Goal: Task Accomplishment & Management: Manage account settings

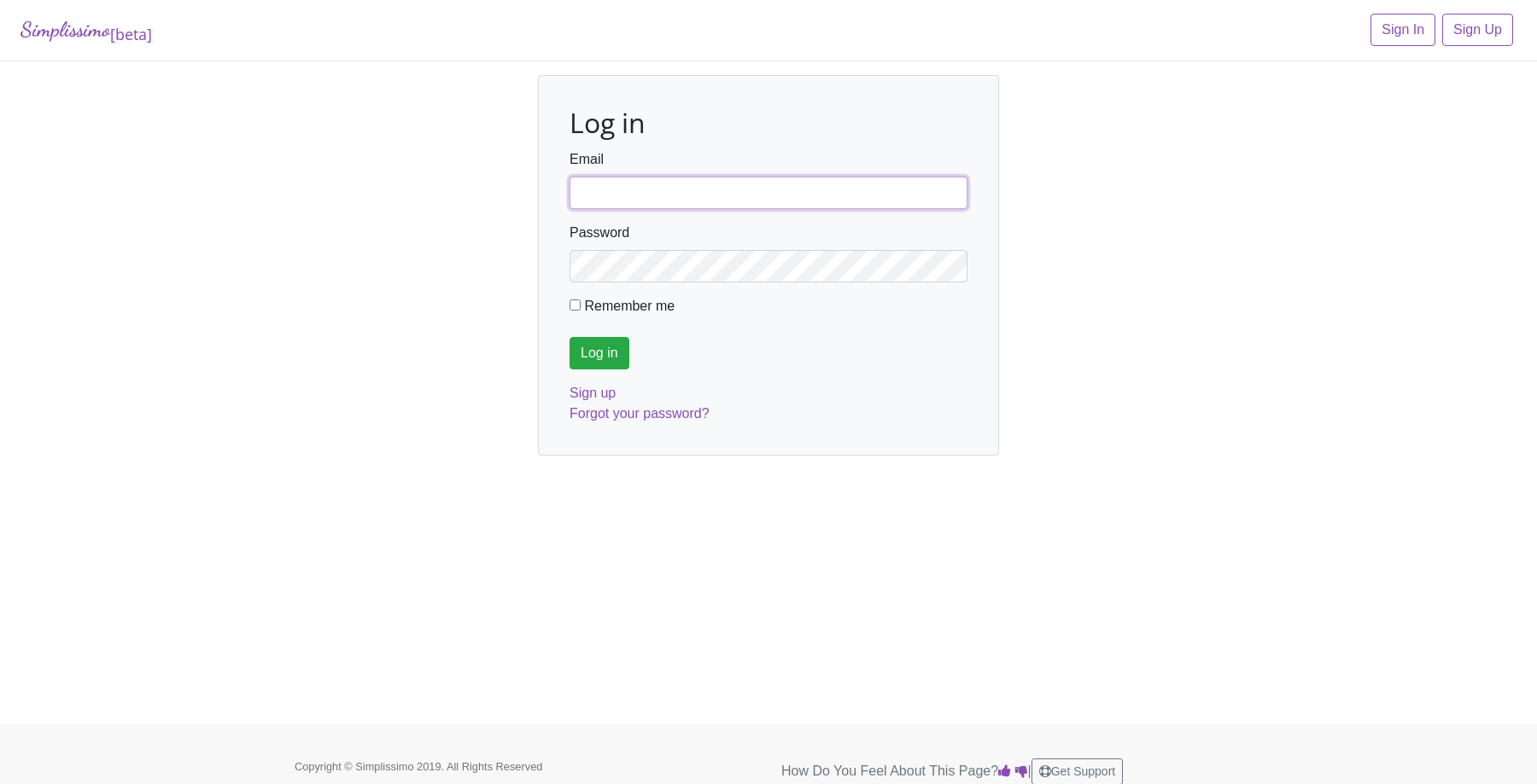
type input "axelhawker@gmail.com"
click at [602, 338] on input "Log in" at bounding box center [600, 354] width 60 height 33
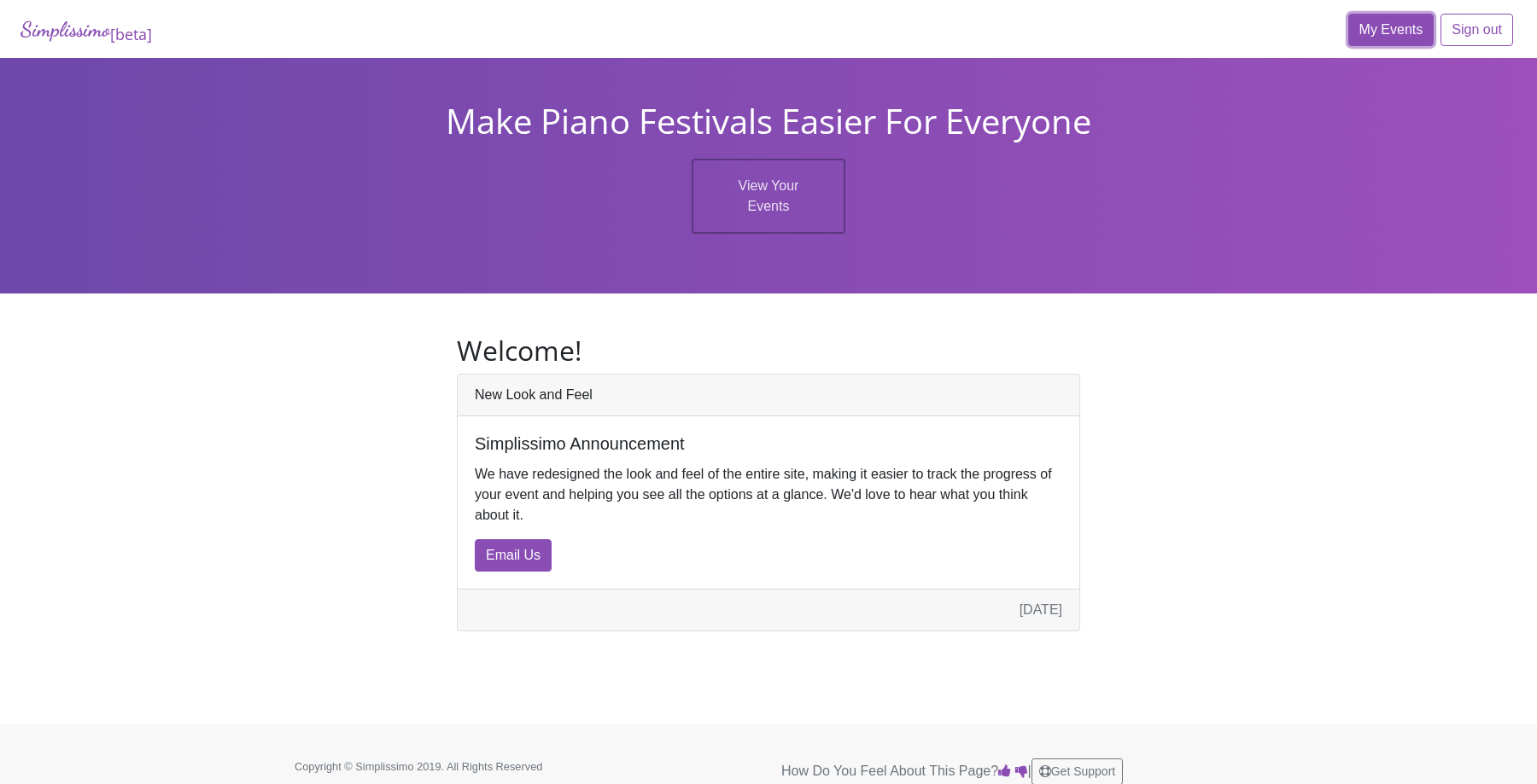
click at [1392, 35] on link "My Events" at bounding box center [1391, 30] width 86 height 33
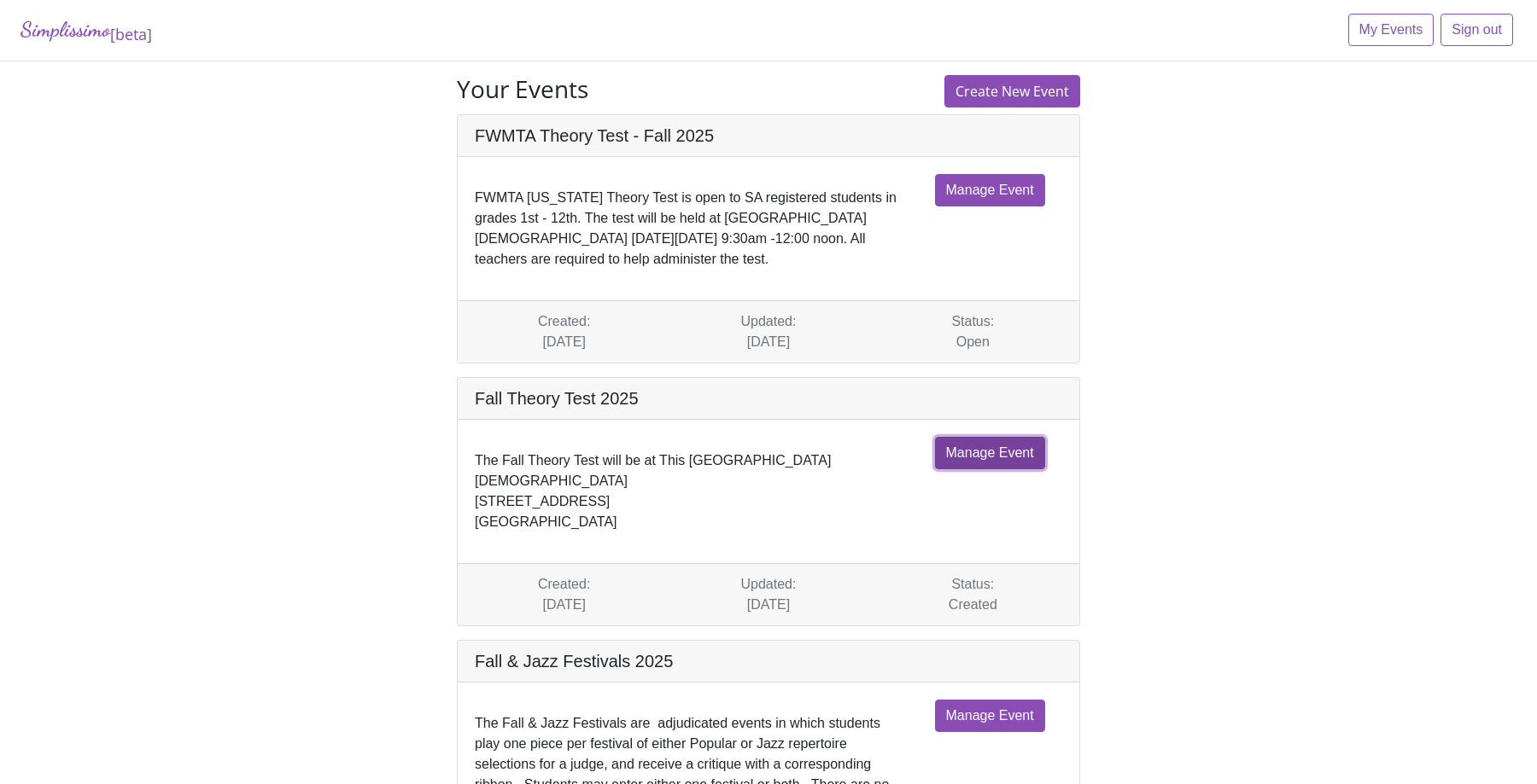
click at [970, 455] on link "Manage Event" at bounding box center [990, 453] width 110 height 33
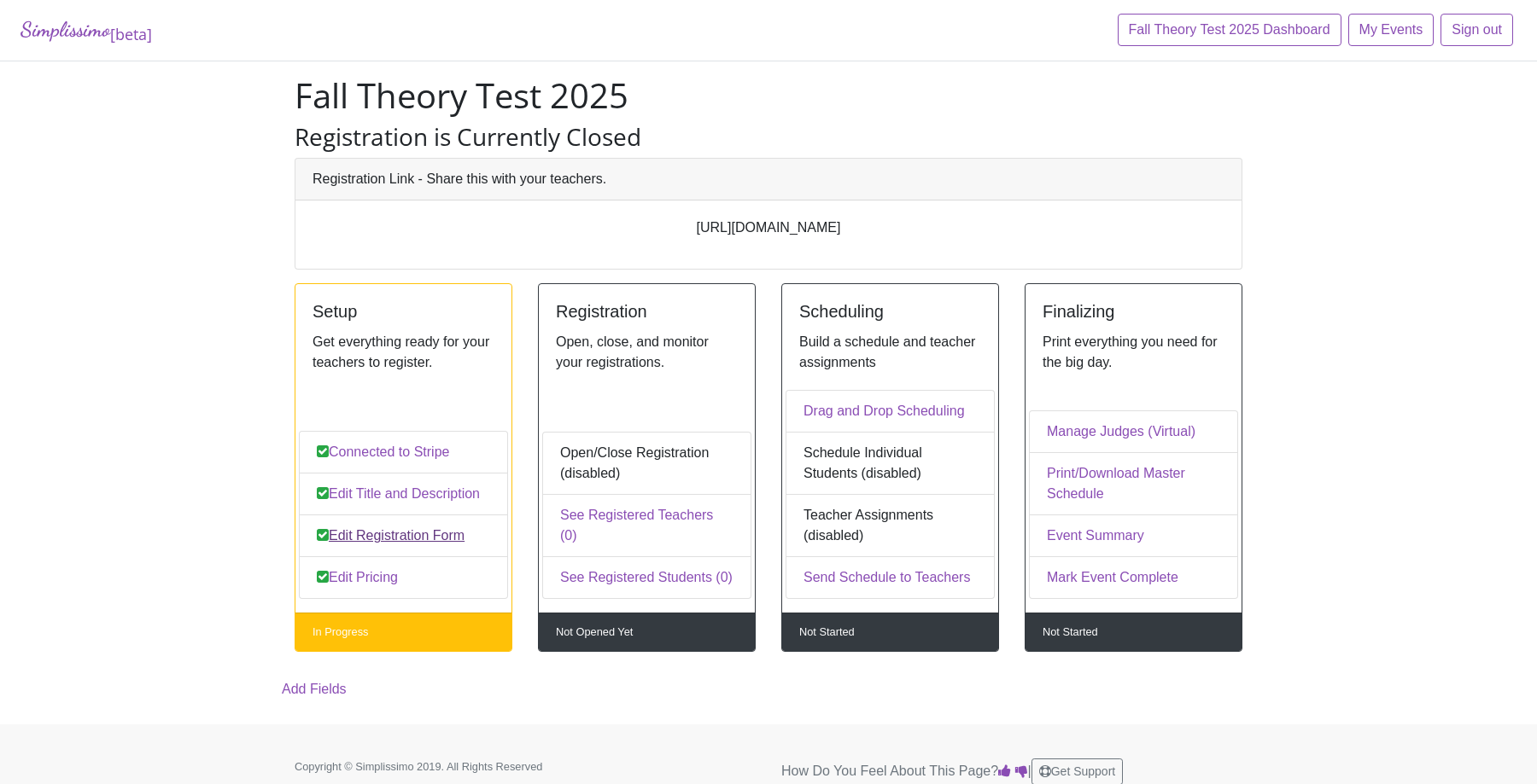
click at [442, 543] on link "Edit Registration Form" at bounding box center [403, 536] width 209 height 43
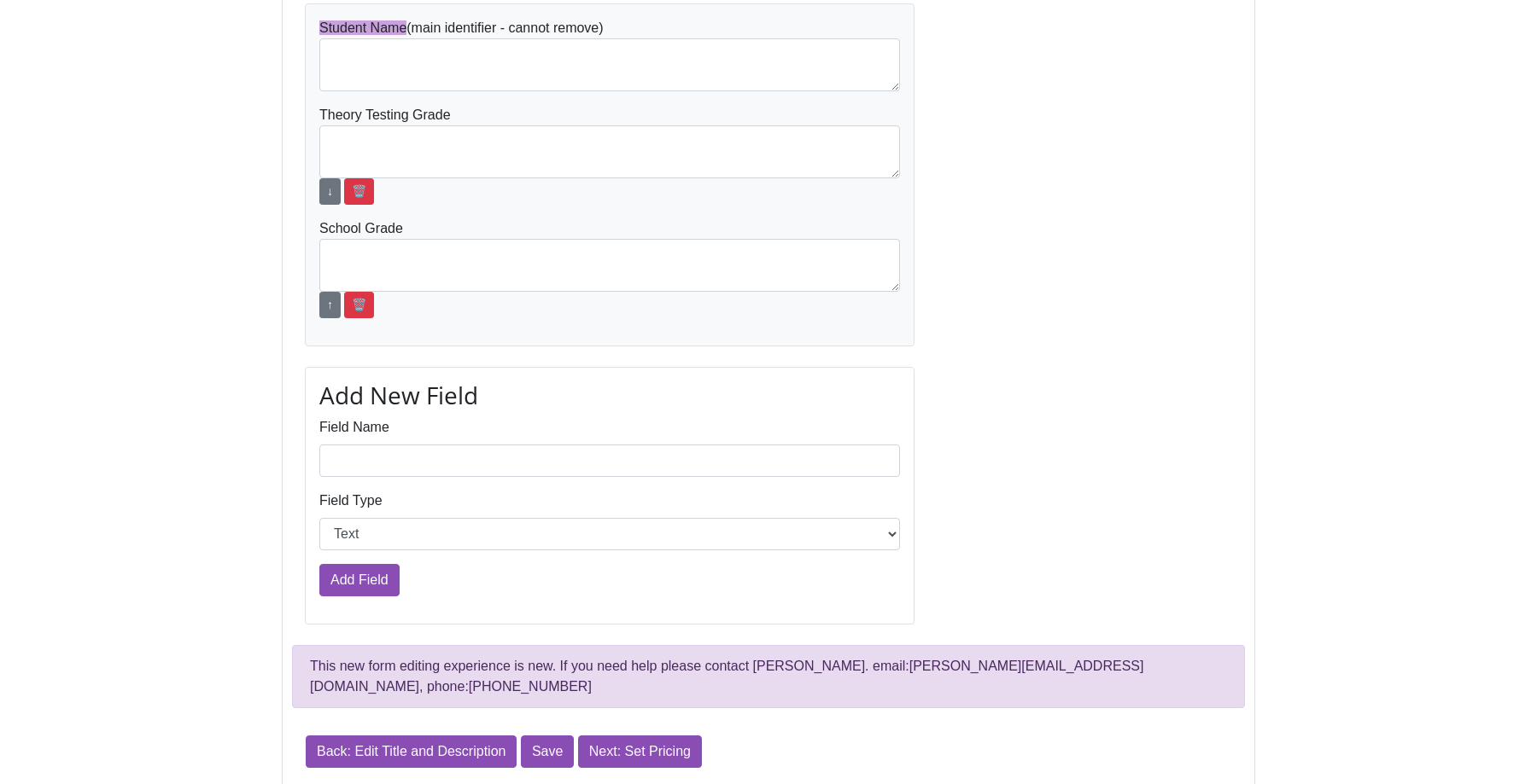
scroll to position [767, 0]
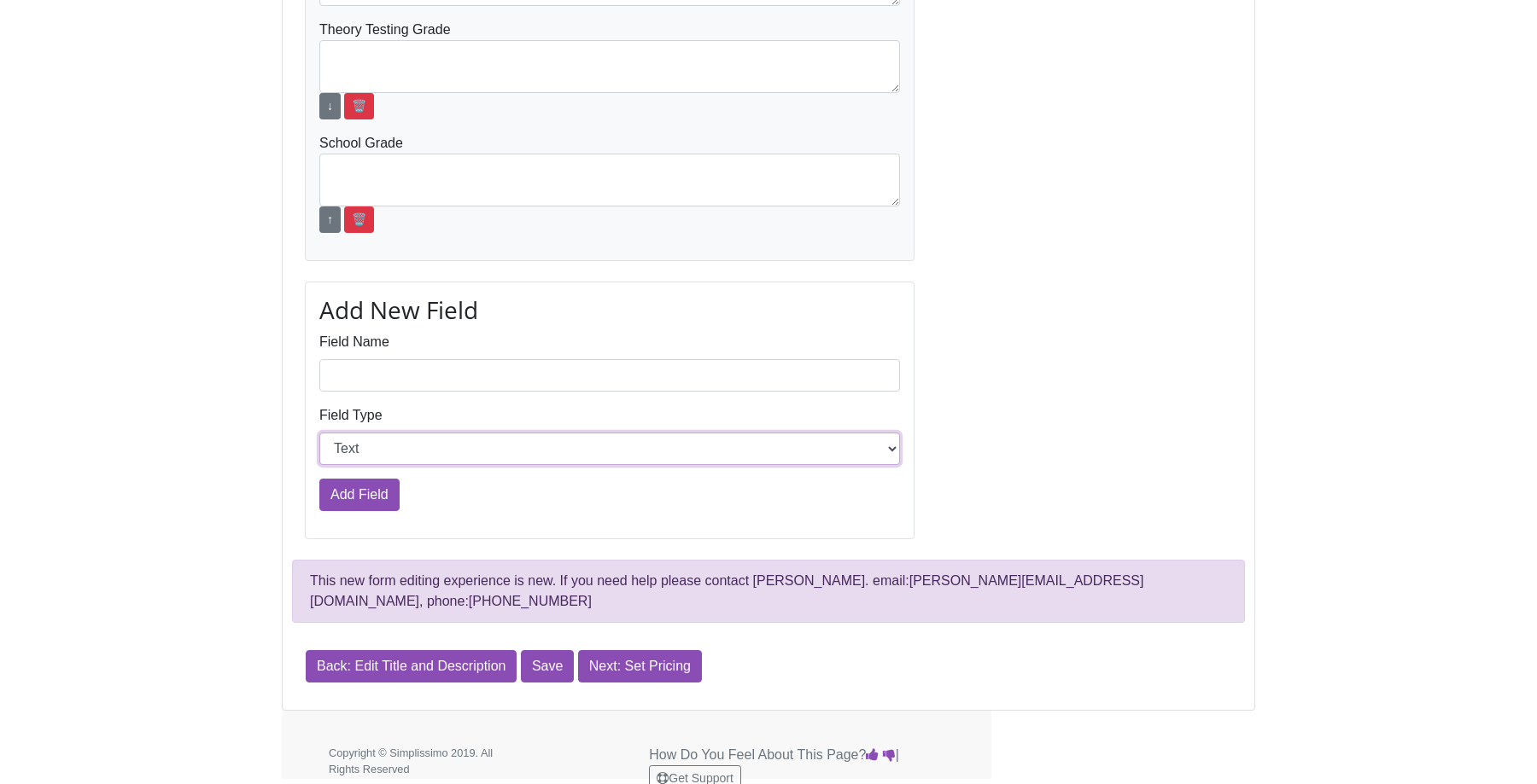
click at [432, 460] on select "Text Choices" at bounding box center [609, 450] width 580 height 33
select select "Option"
click at [319, 433] on select "Text Choices" at bounding box center [609, 450] width 580 height 33
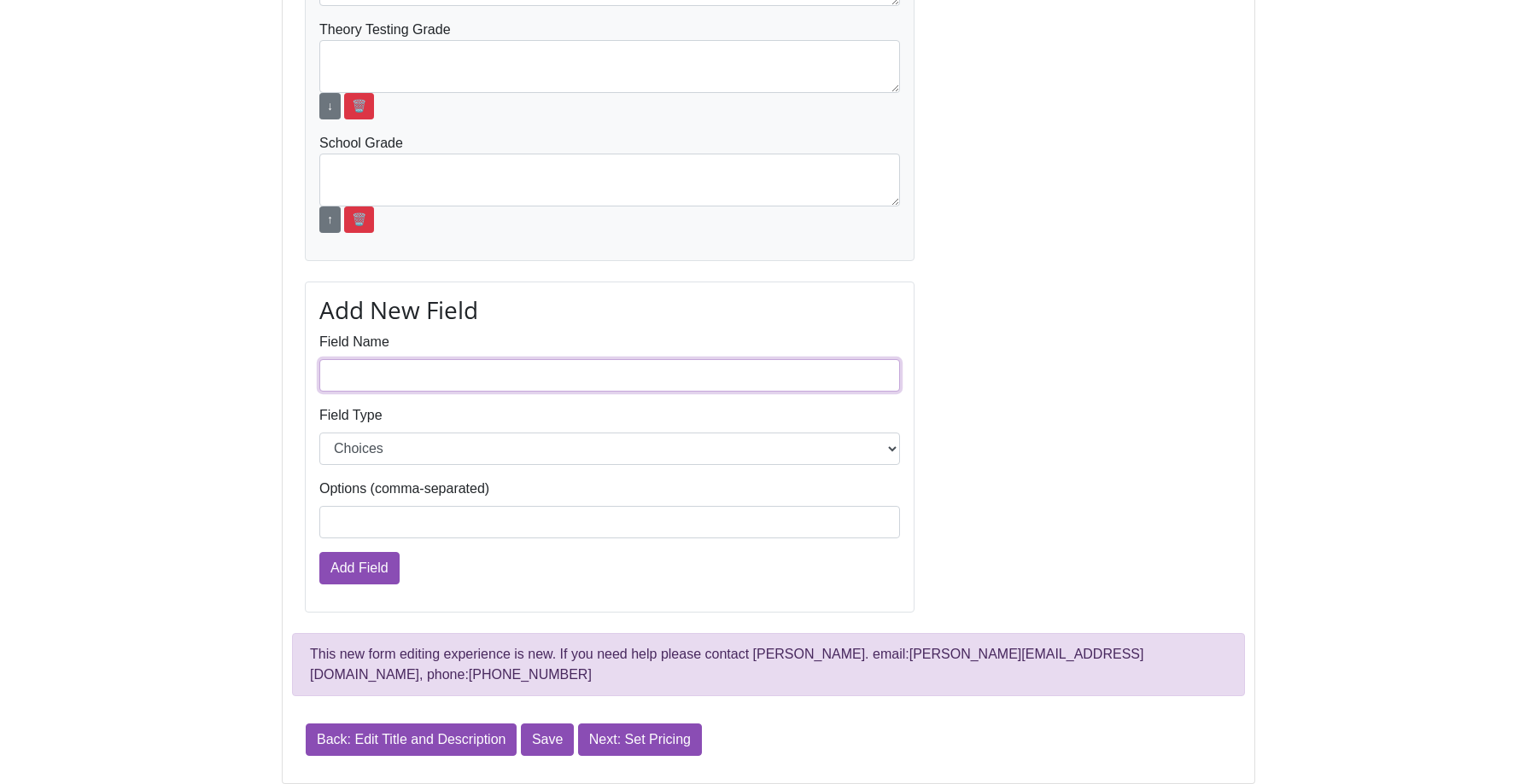
click at [426, 384] on input "Field Name" at bounding box center [609, 376] width 580 height 33
type input "Theory Testing Grade"
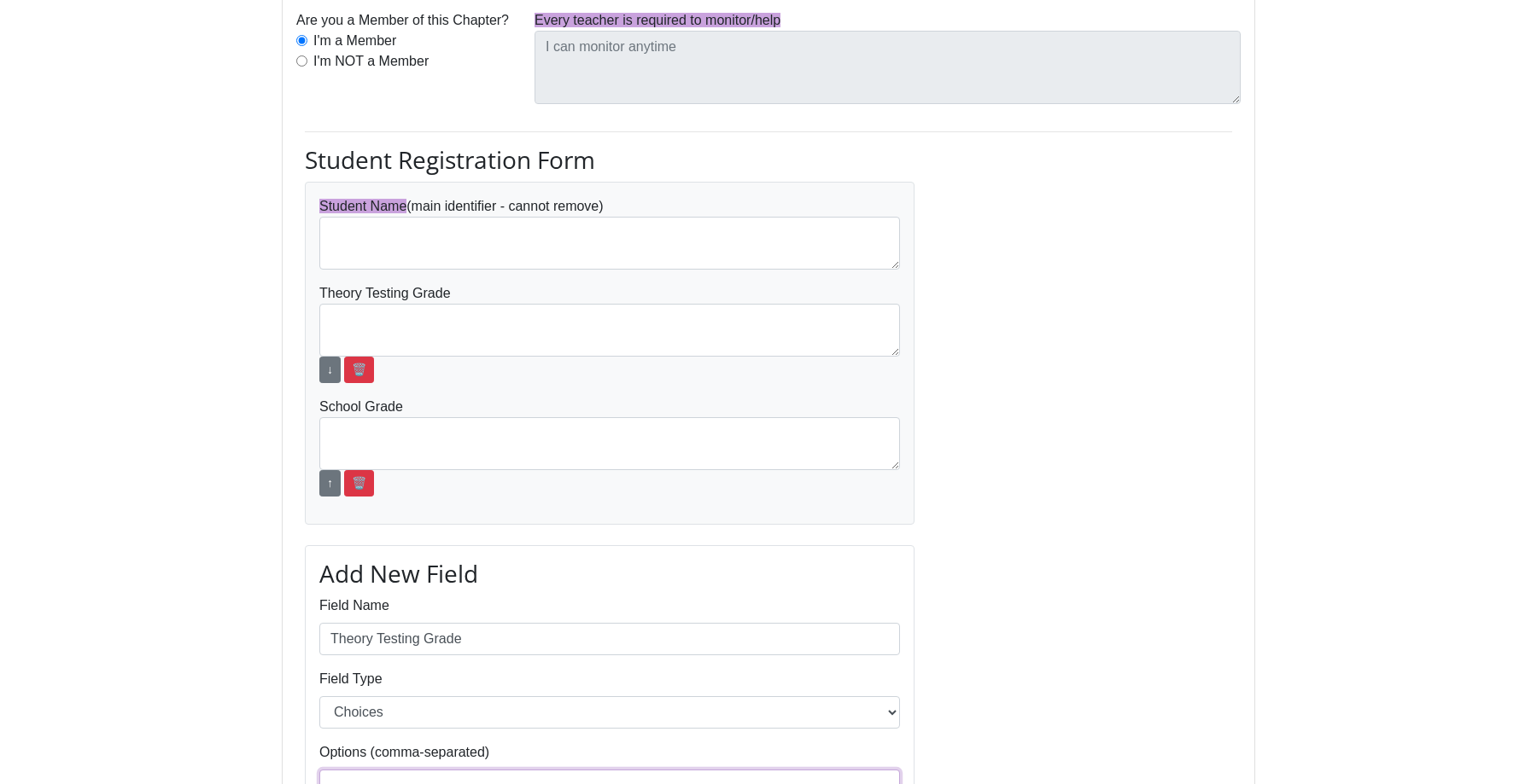
scroll to position [496, 0]
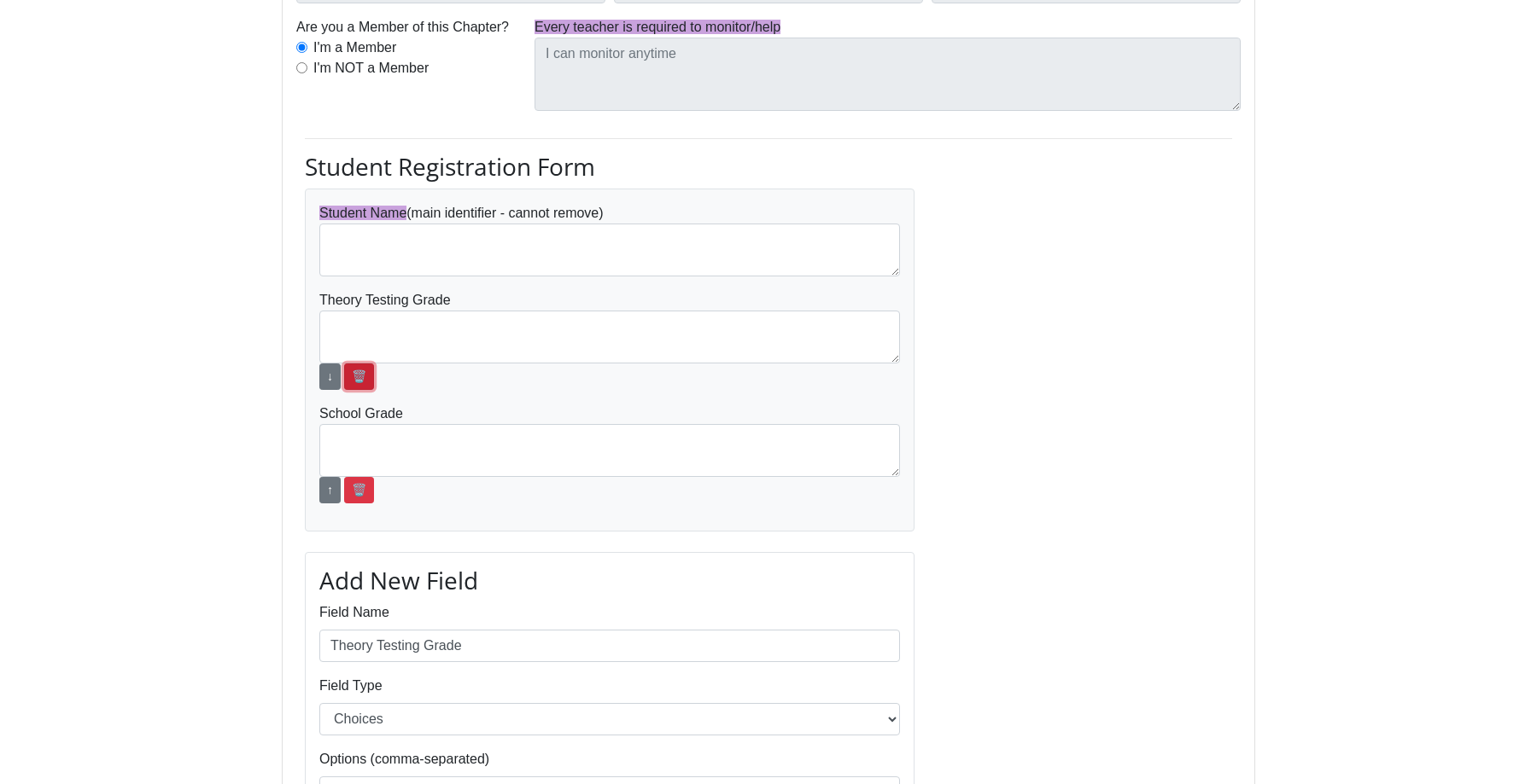
click at [369, 377] on link "🗑️" at bounding box center [359, 376] width 30 height 26
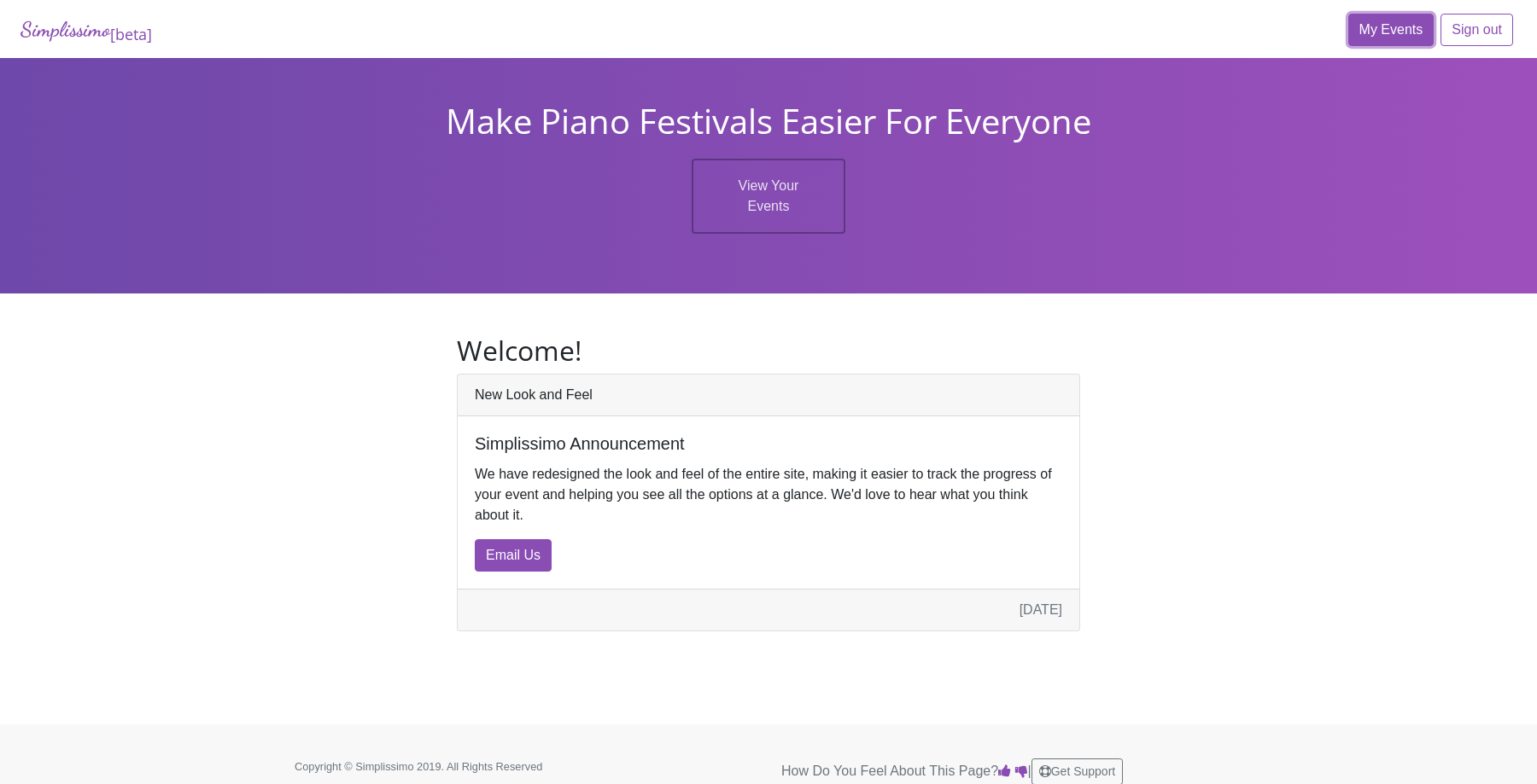
click at [1387, 20] on link "My Events" at bounding box center [1391, 30] width 86 height 33
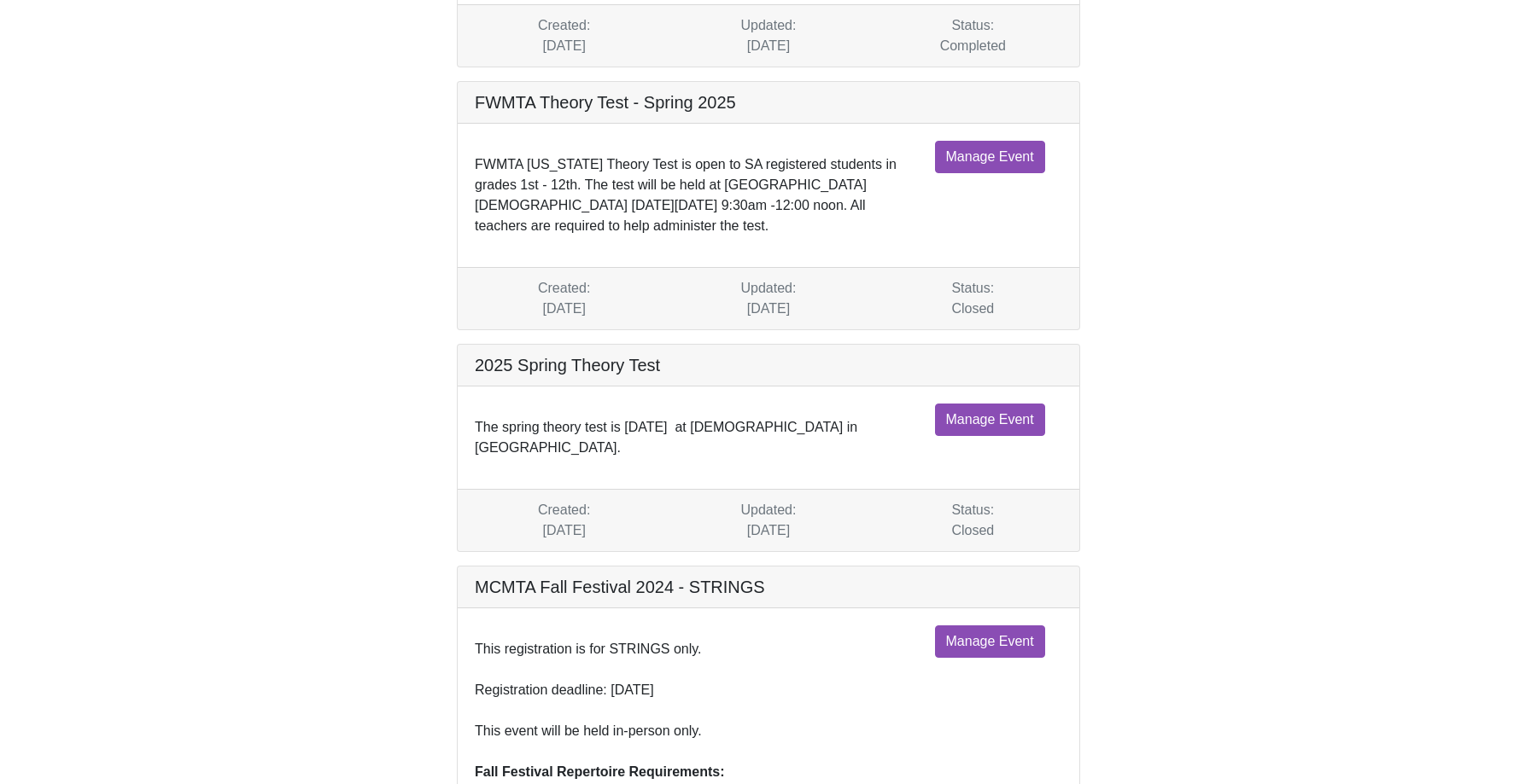
scroll to position [1718, 0]
click at [1006, 402] on link "Manage Event" at bounding box center [990, 419] width 110 height 33
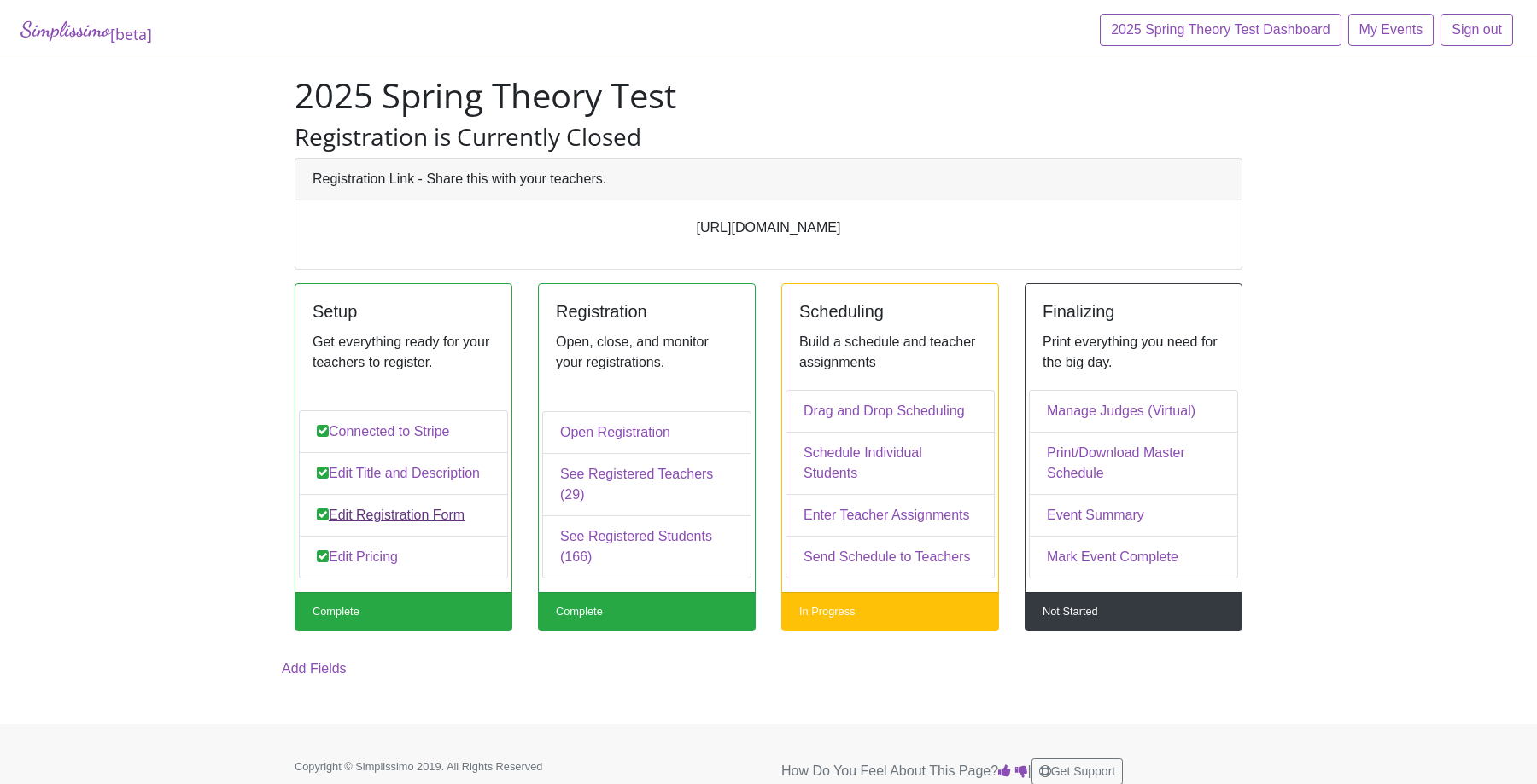
click at [440, 512] on link "Edit Registration Form" at bounding box center [403, 515] width 209 height 43
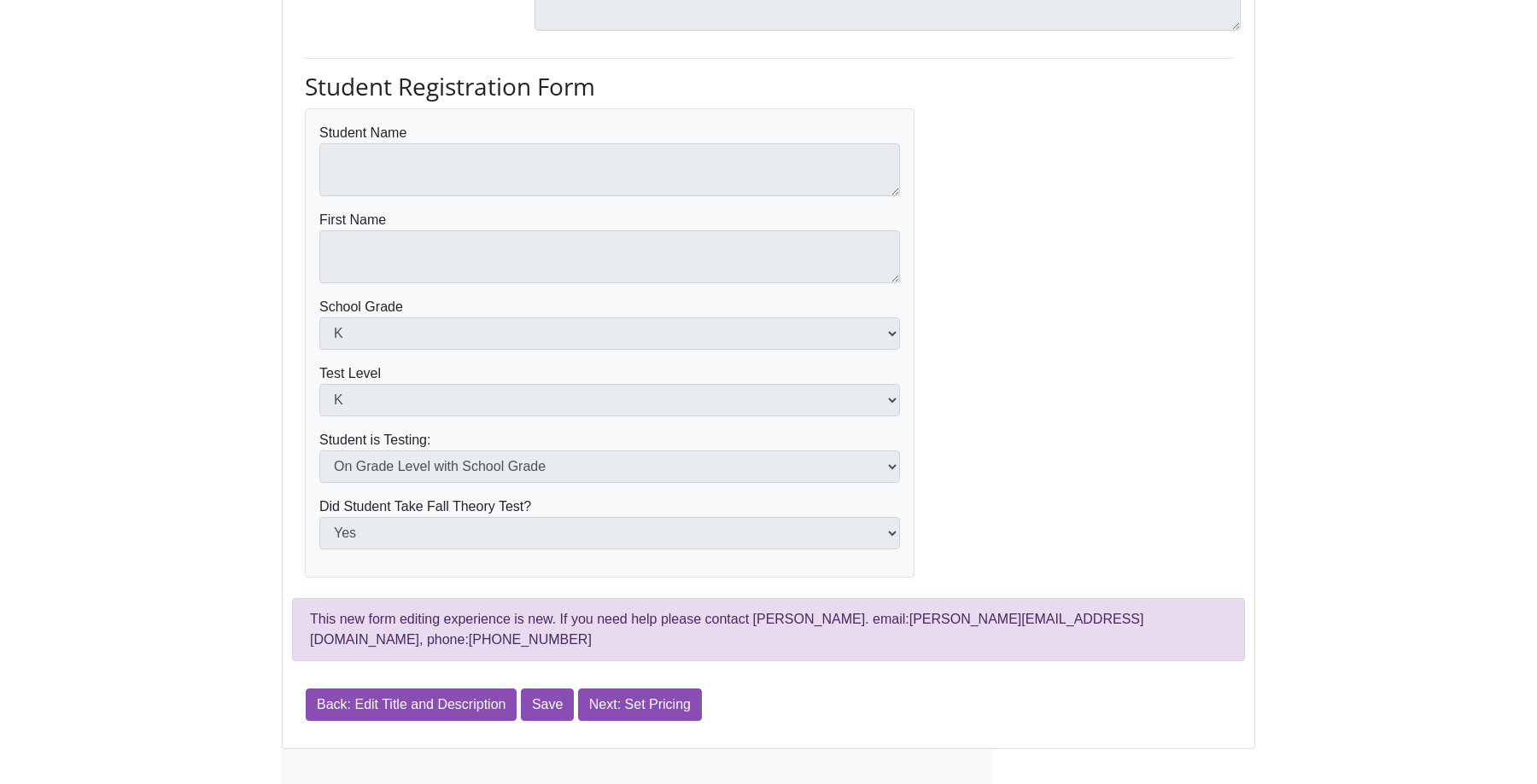
scroll to position [528, 0]
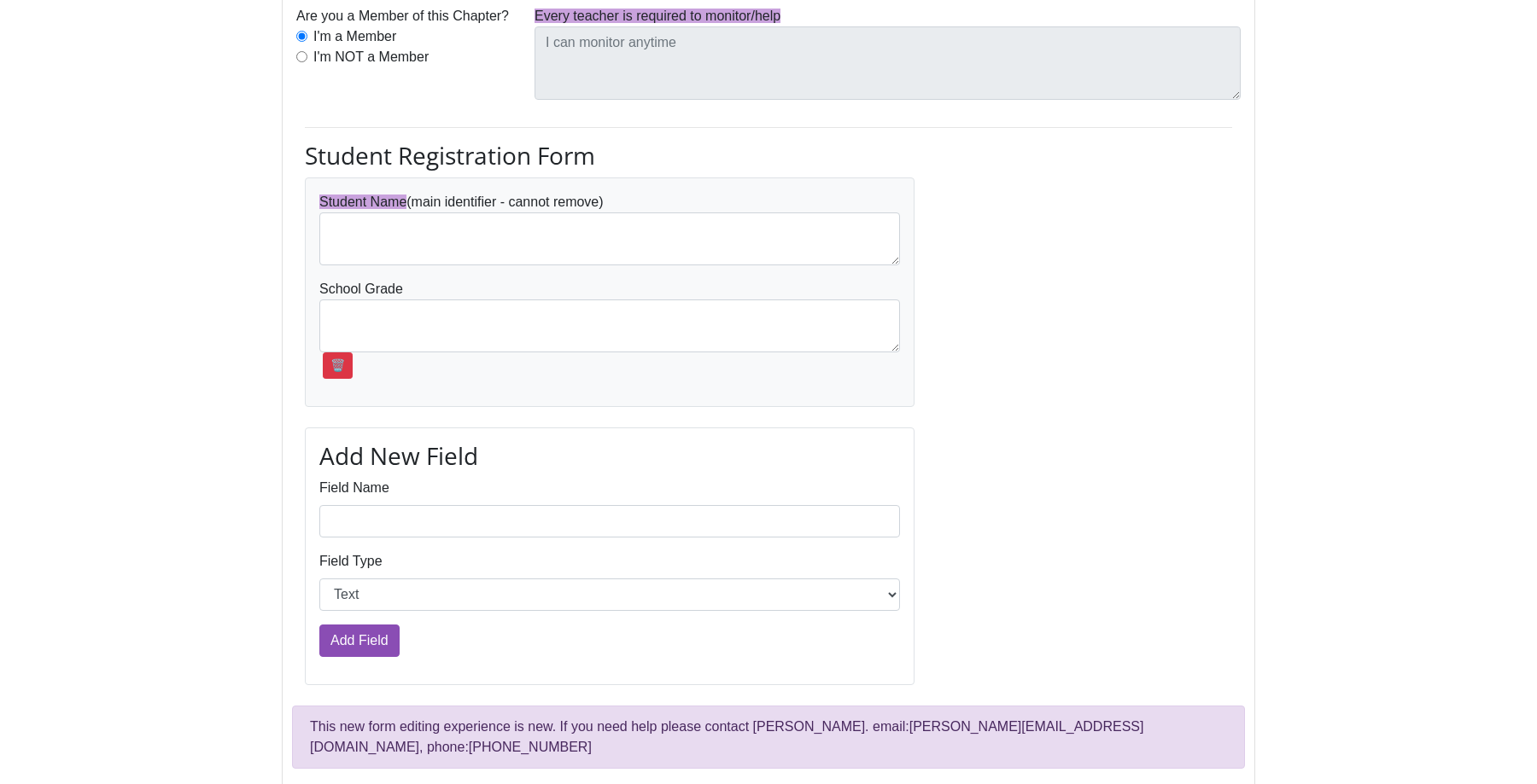
scroll to position [664, 0]
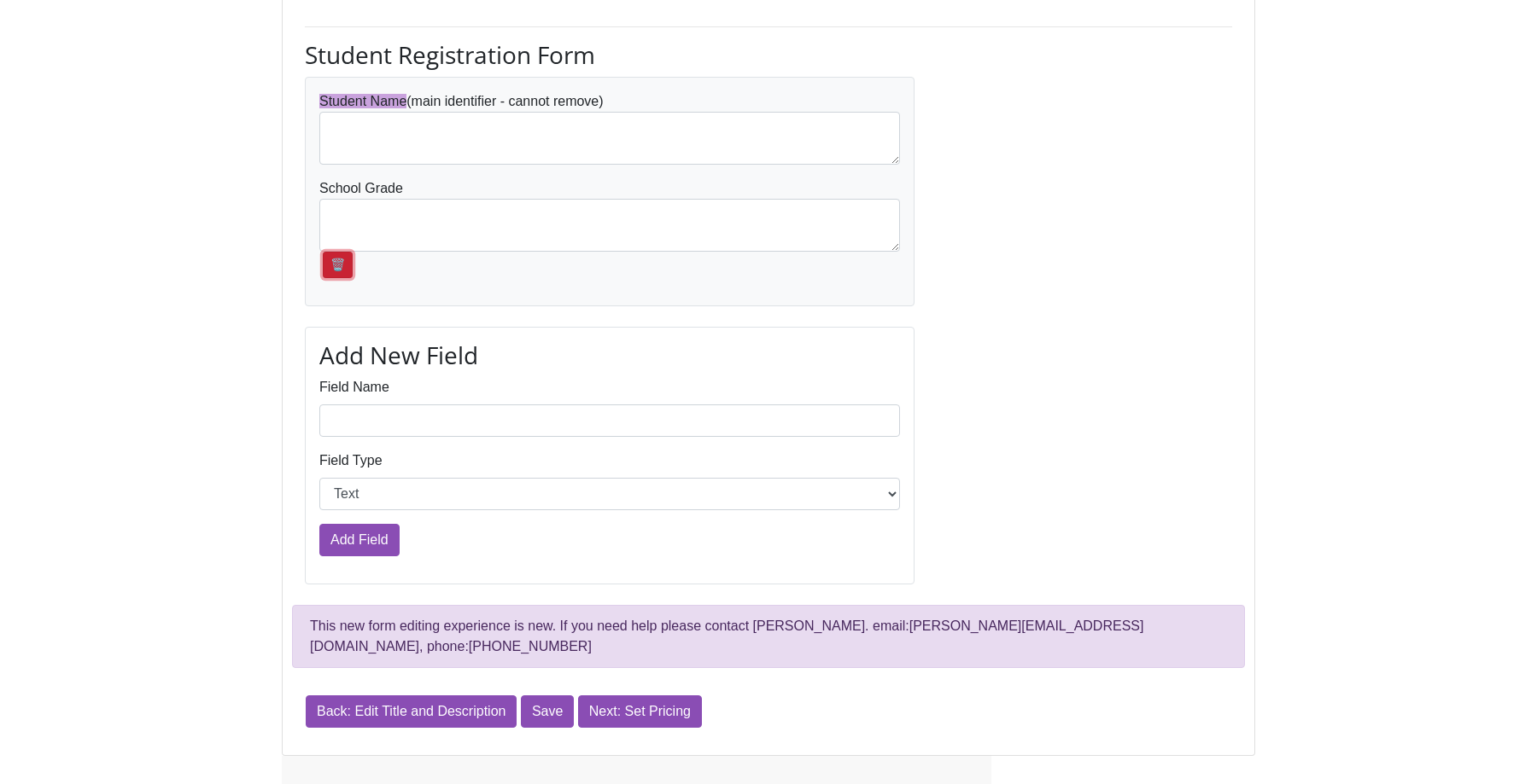
click at [336, 268] on link "🗑️" at bounding box center [338, 264] width 30 height 26
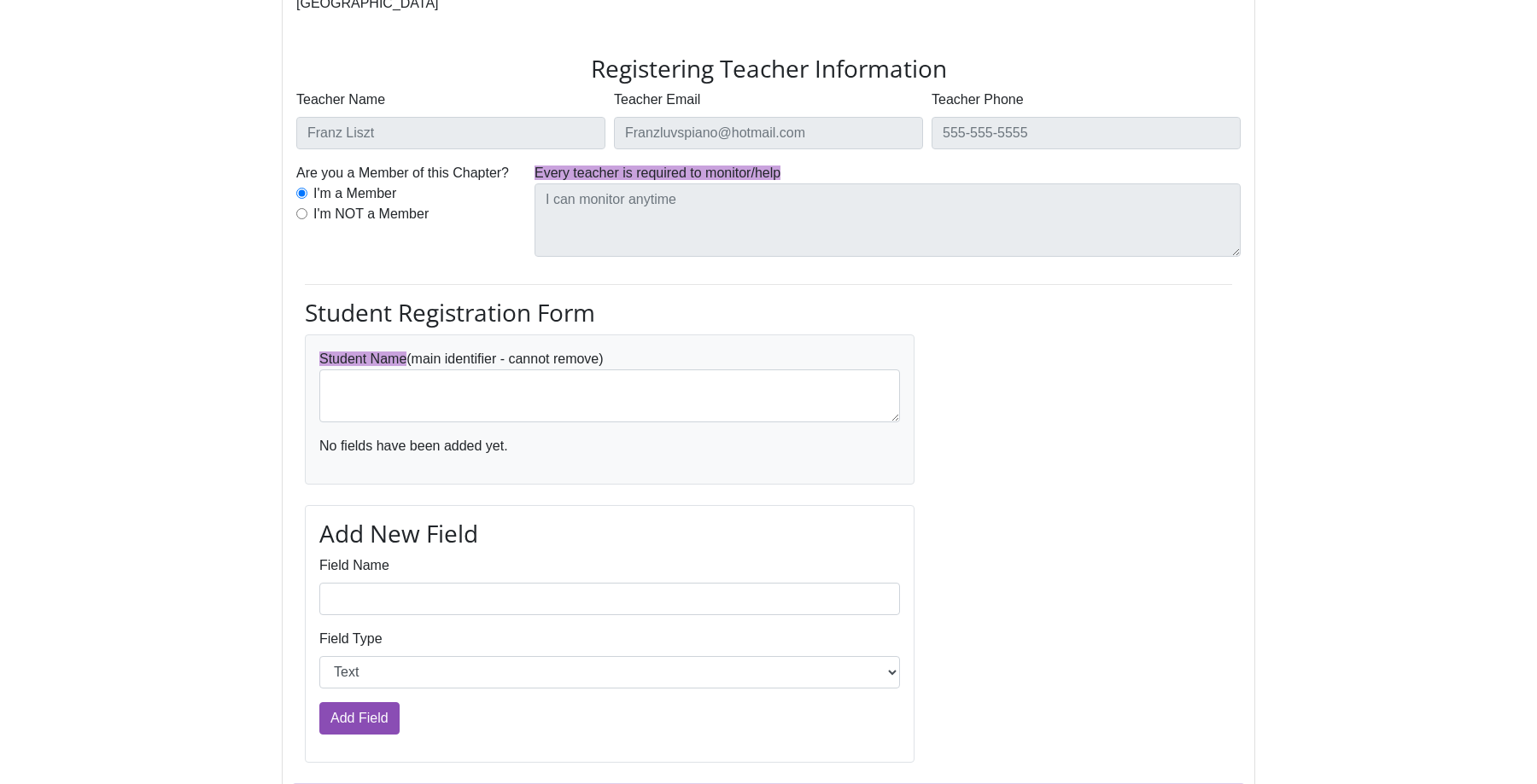
scroll to position [630, 0]
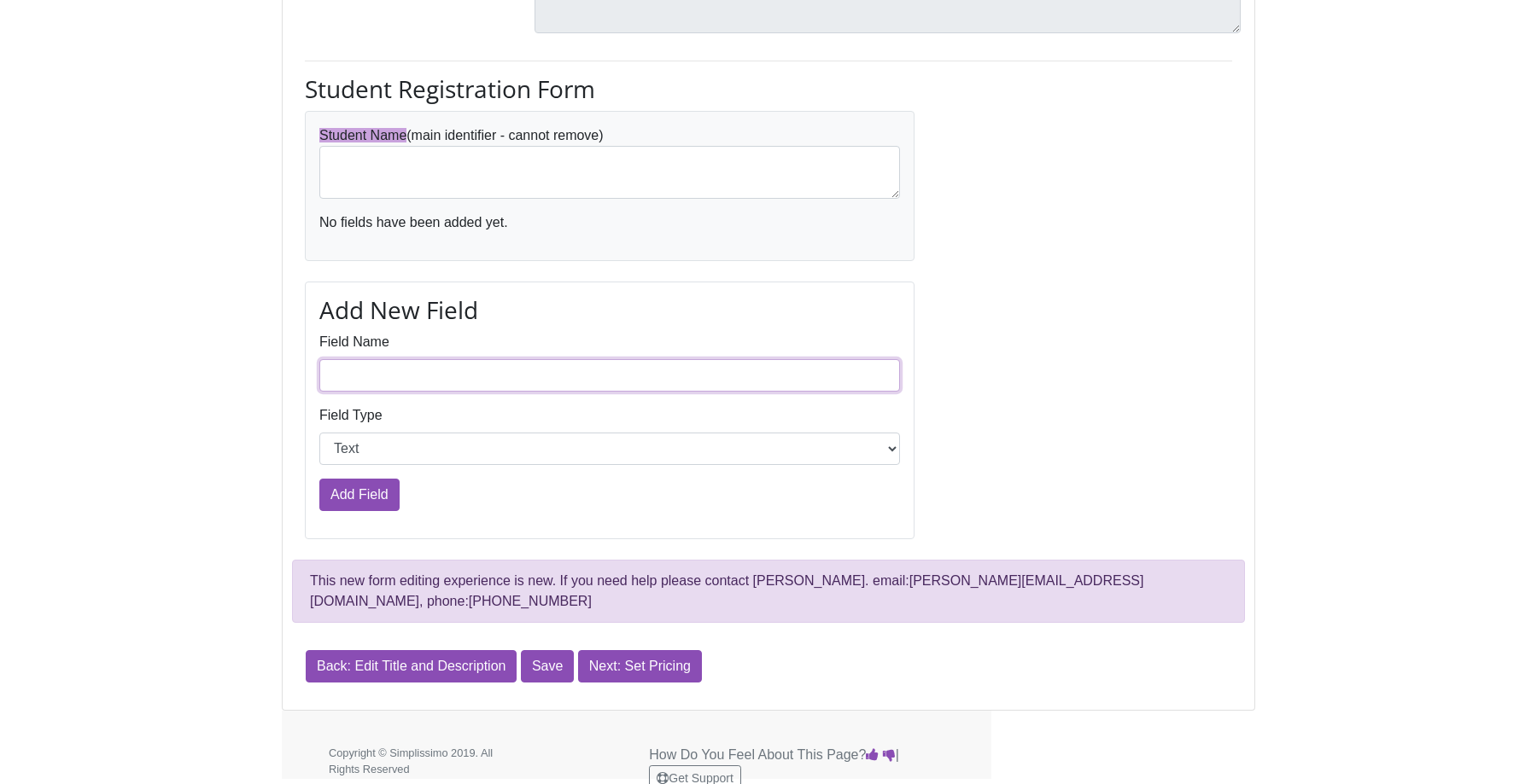
click at [409, 375] on input "Field Name" at bounding box center [609, 376] width 580 height 33
click at [360, 449] on select "Text Choices" at bounding box center [609, 450] width 580 height 33
select select "Option"
click at [319, 433] on select "Text Choices" at bounding box center [609, 450] width 580 height 33
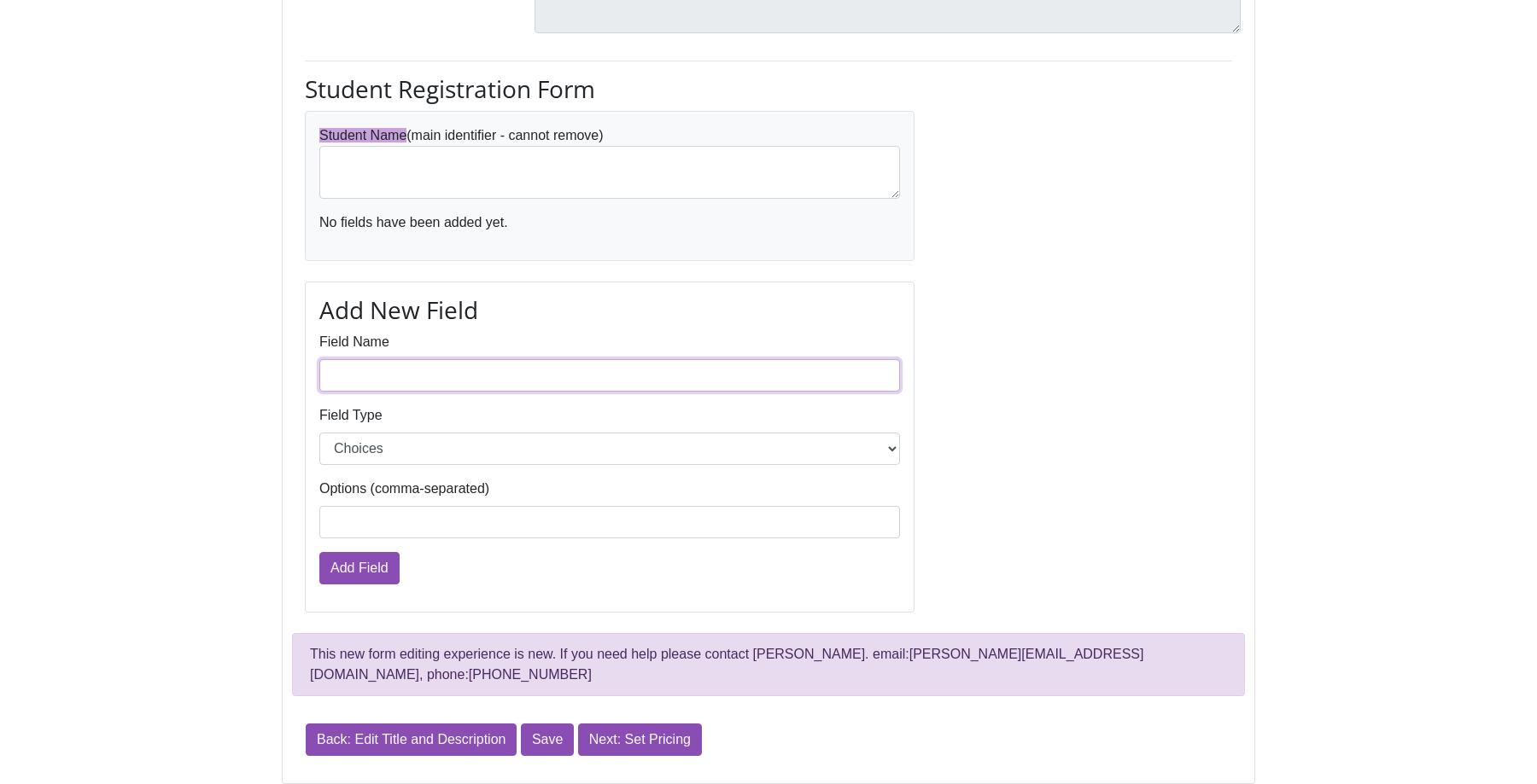
click at [393, 377] on input "Field Name" at bounding box center [609, 376] width 580 height 33
type input "Theory Testing Grade"
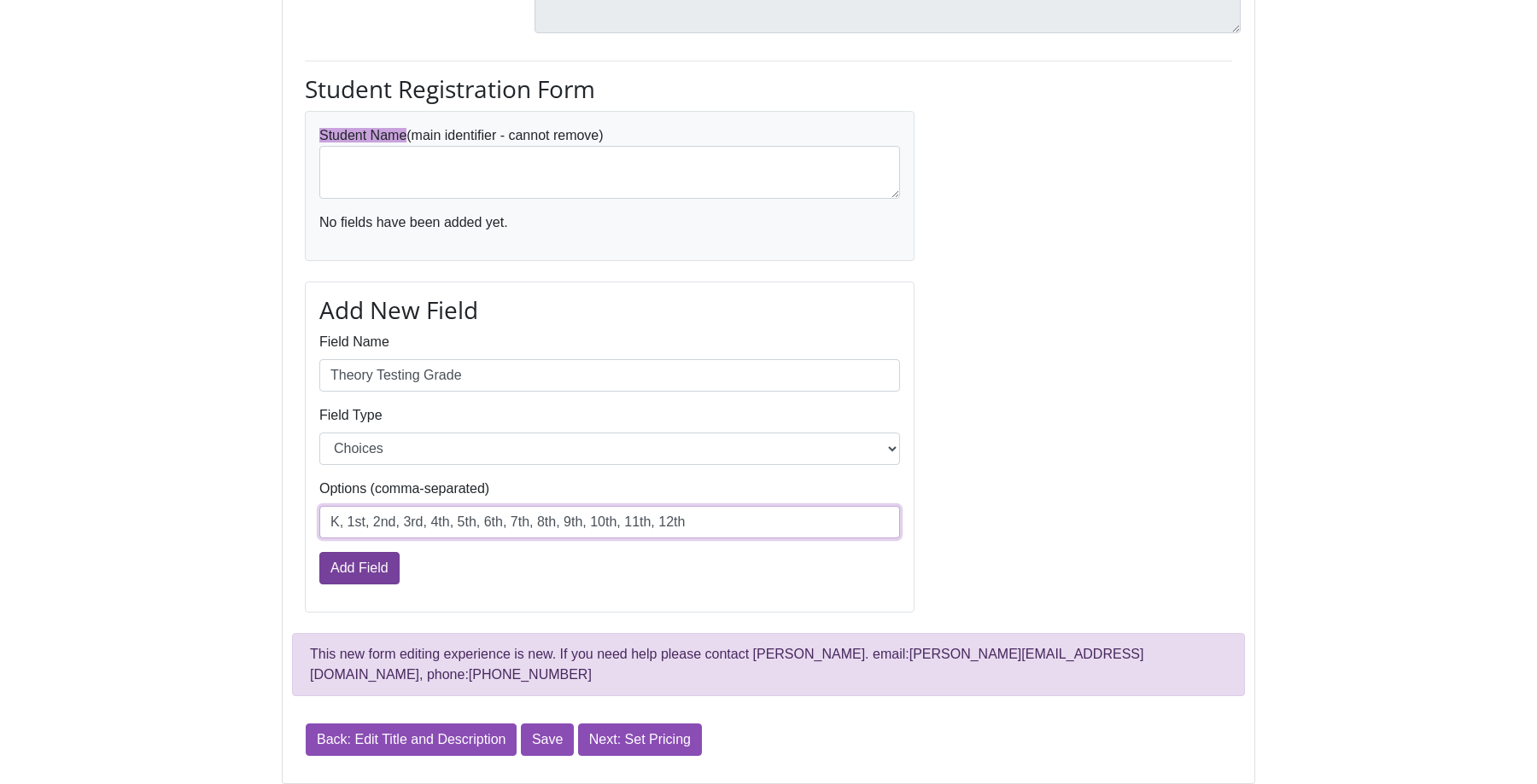
type input "K, 1st, 2nd, 3rd, 4th, 5th, 6th, 7th, 8th, 9th, 10th, 11th, 12th"
click at [358, 565] on input "Add Field" at bounding box center [359, 568] width 80 height 33
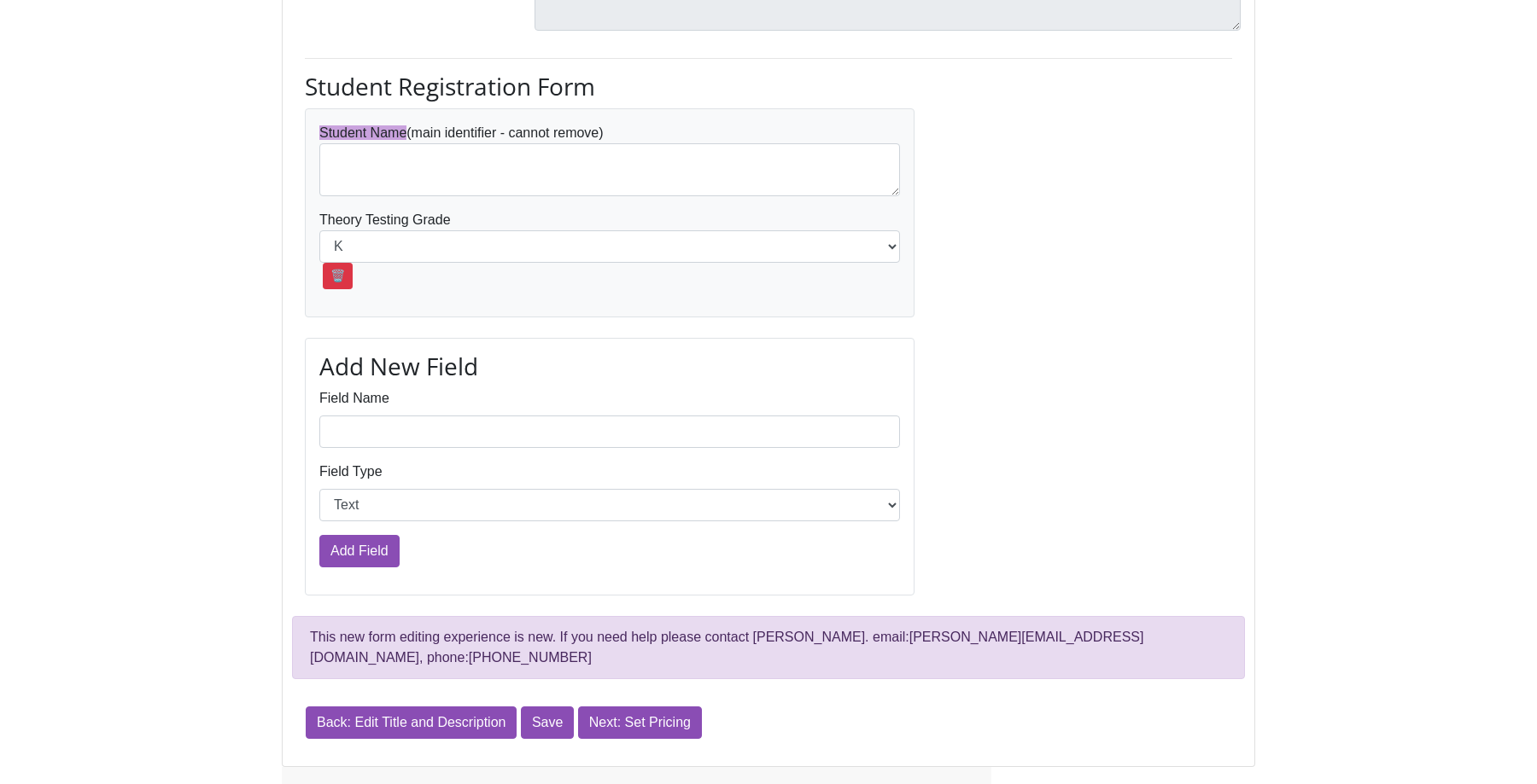
scroll to position [638, 0]
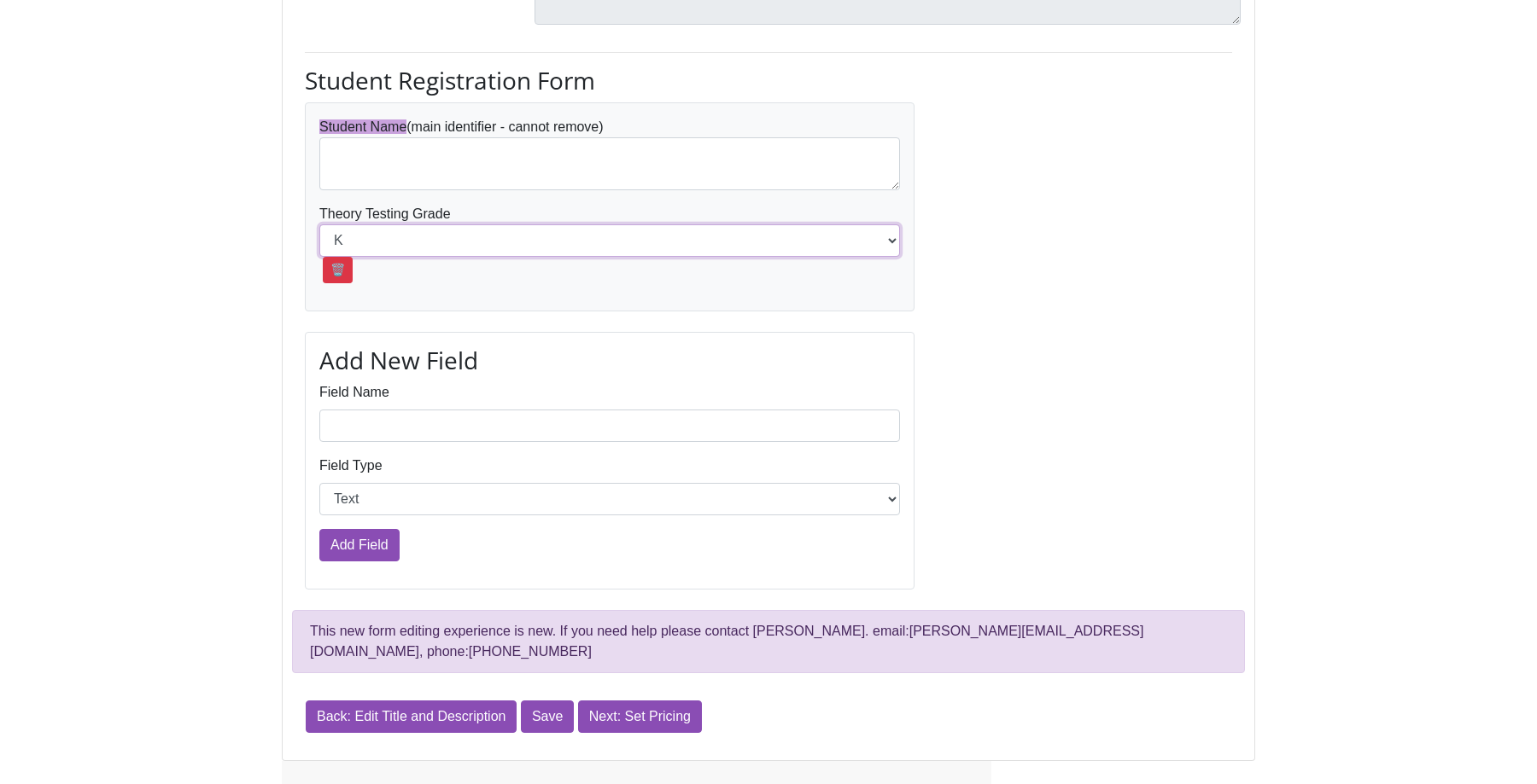
click at [458, 251] on select "K 1st 2nd 3rd 4th 5th 6th 7th 8th 9th 10th 11th 12th" at bounding box center [609, 241] width 580 height 33
click at [319, 224] on select "K 1st 2nd 3rd 4th 5th 6th 7th 8th 9th 10th 11th 12th" at bounding box center [609, 241] width 580 height 33
click at [404, 419] on input "Field Name" at bounding box center [609, 426] width 580 height 33
type input "School Grade"
click at [395, 507] on select "Text Choices" at bounding box center [609, 500] width 580 height 33
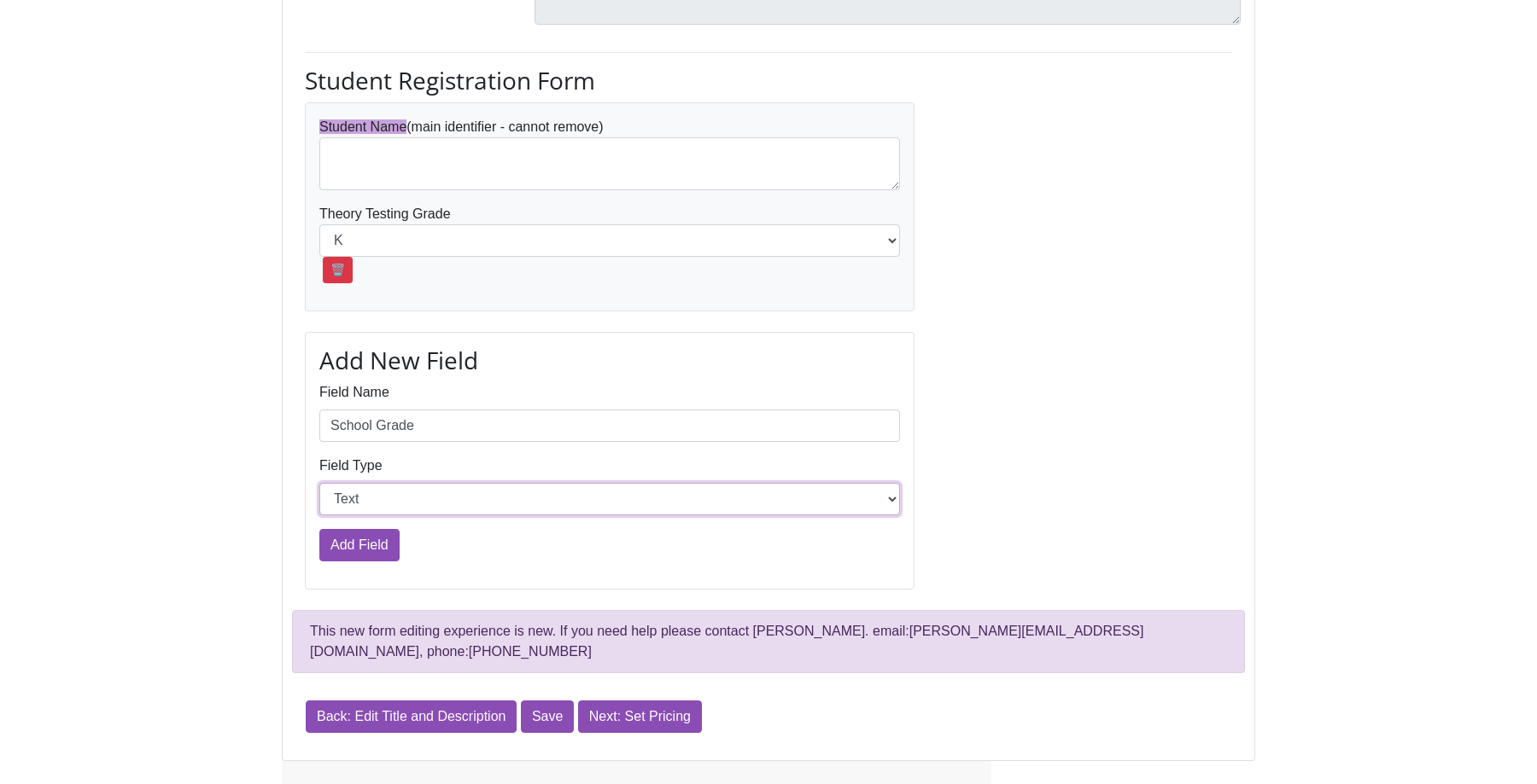
select select "Option"
click at [319, 483] on select "Text Choices" at bounding box center [609, 500] width 580 height 33
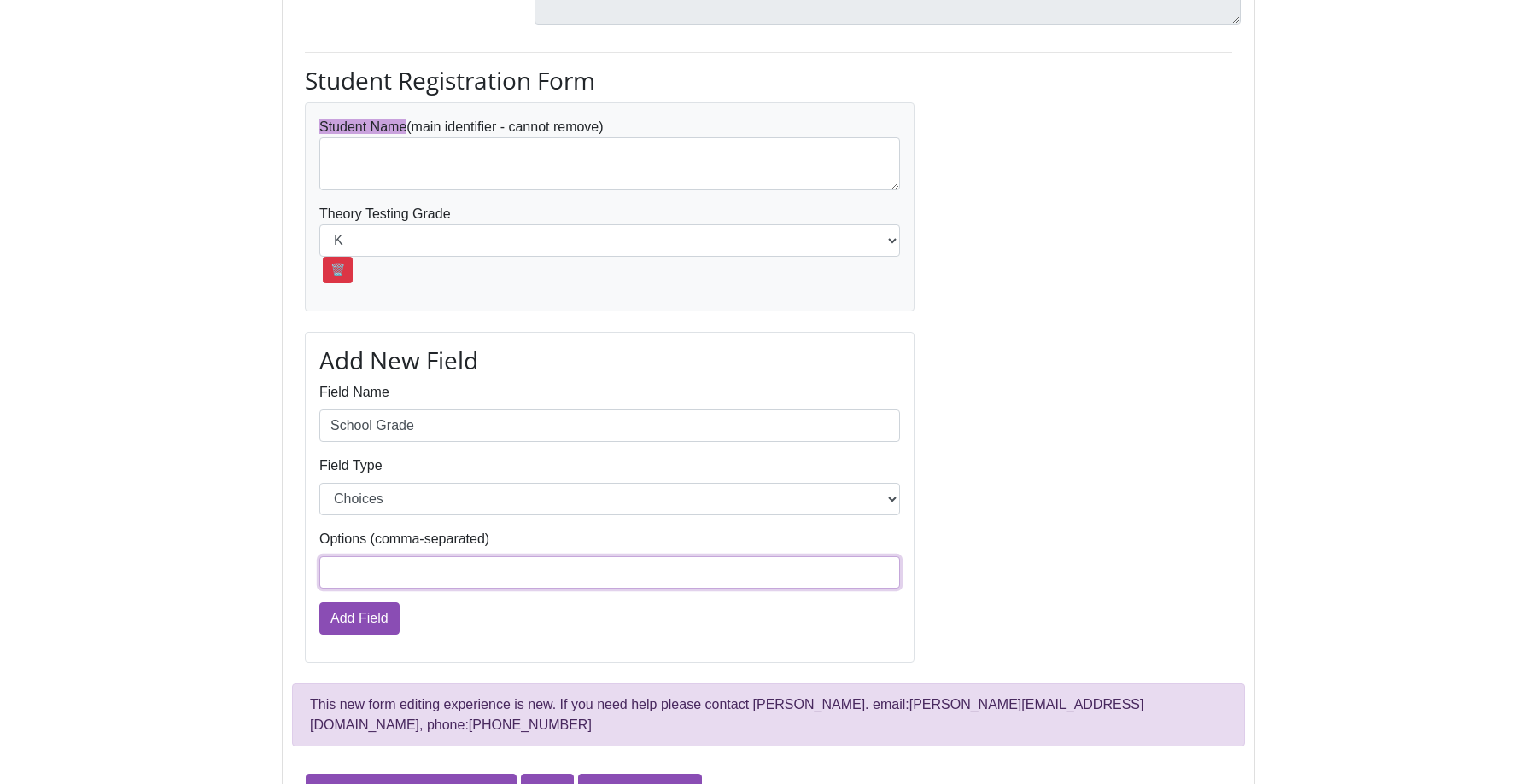
click at [383, 581] on input "Options (comma-separated)" at bounding box center [609, 573] width 580 height 33
type input "K, 1st, 2nd, 3rd, 4th, 5th, 6th, 7th, 8th, 9th, 10th, 11th, 12th"
click at [381, 623] on input "Add Field" at bounding box center [359, 619] width 80 height 33
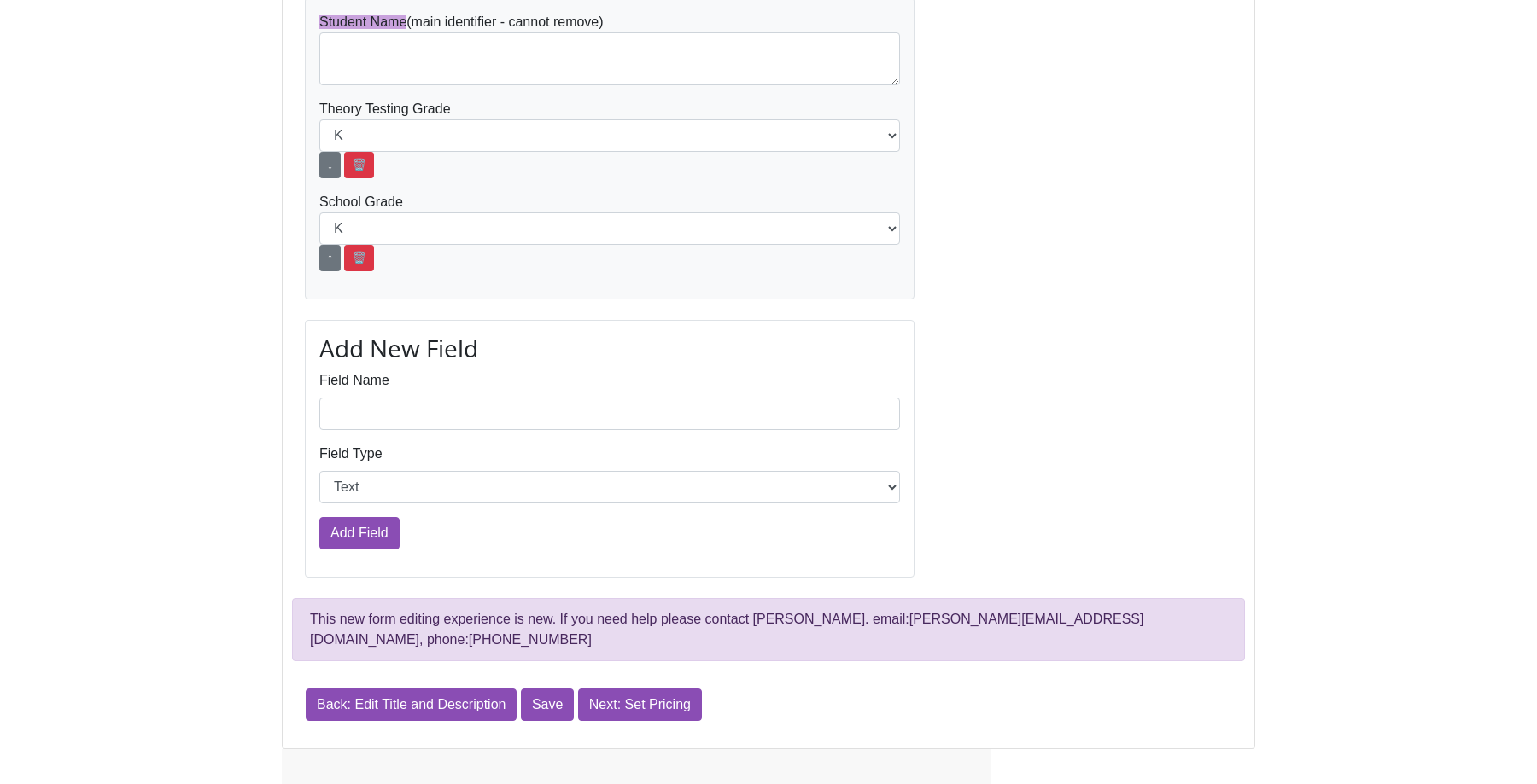
scroll to position [782, 0]
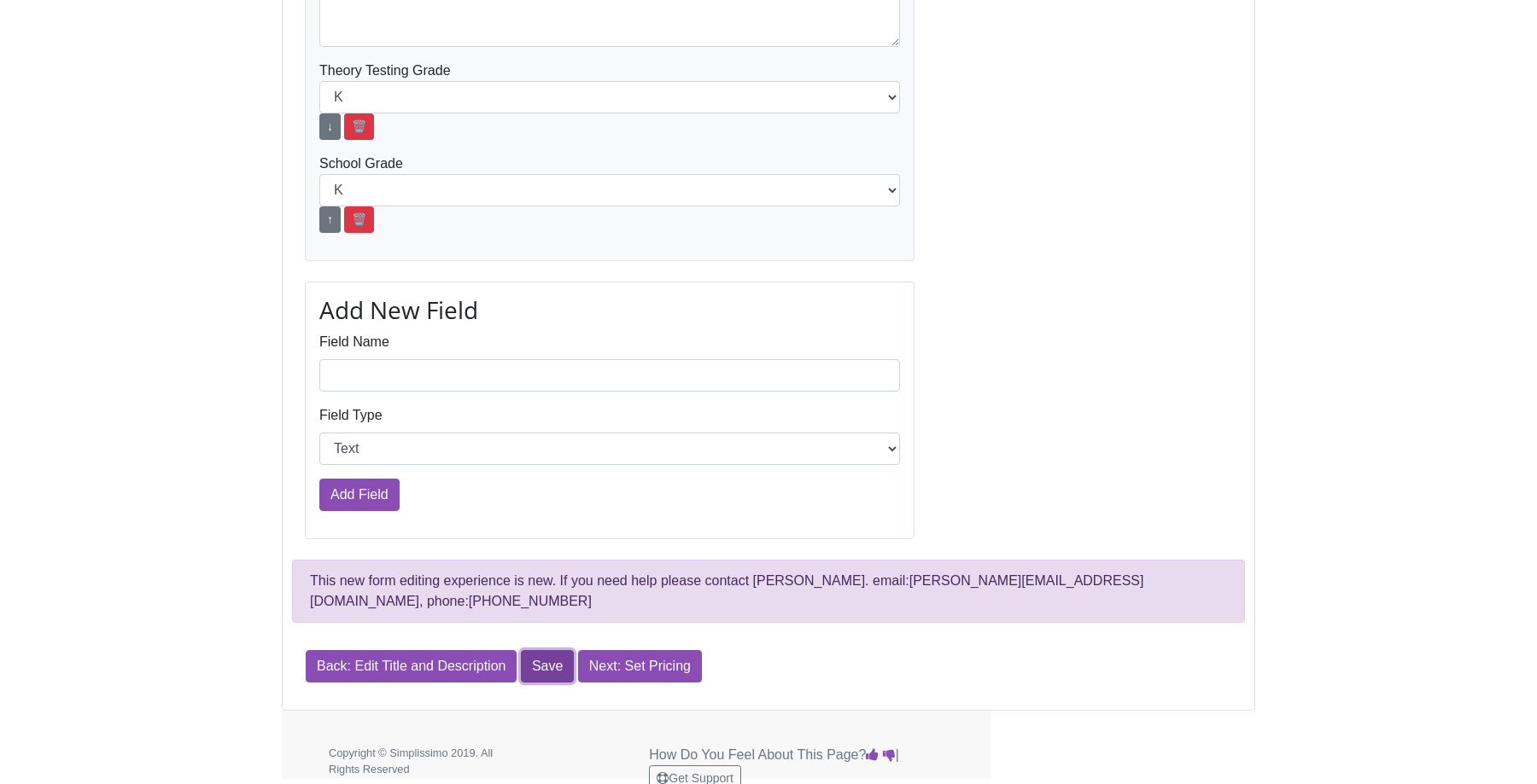
click at [565, 651] on link "Save" at bounding box center [547, 667] width 53 height 33
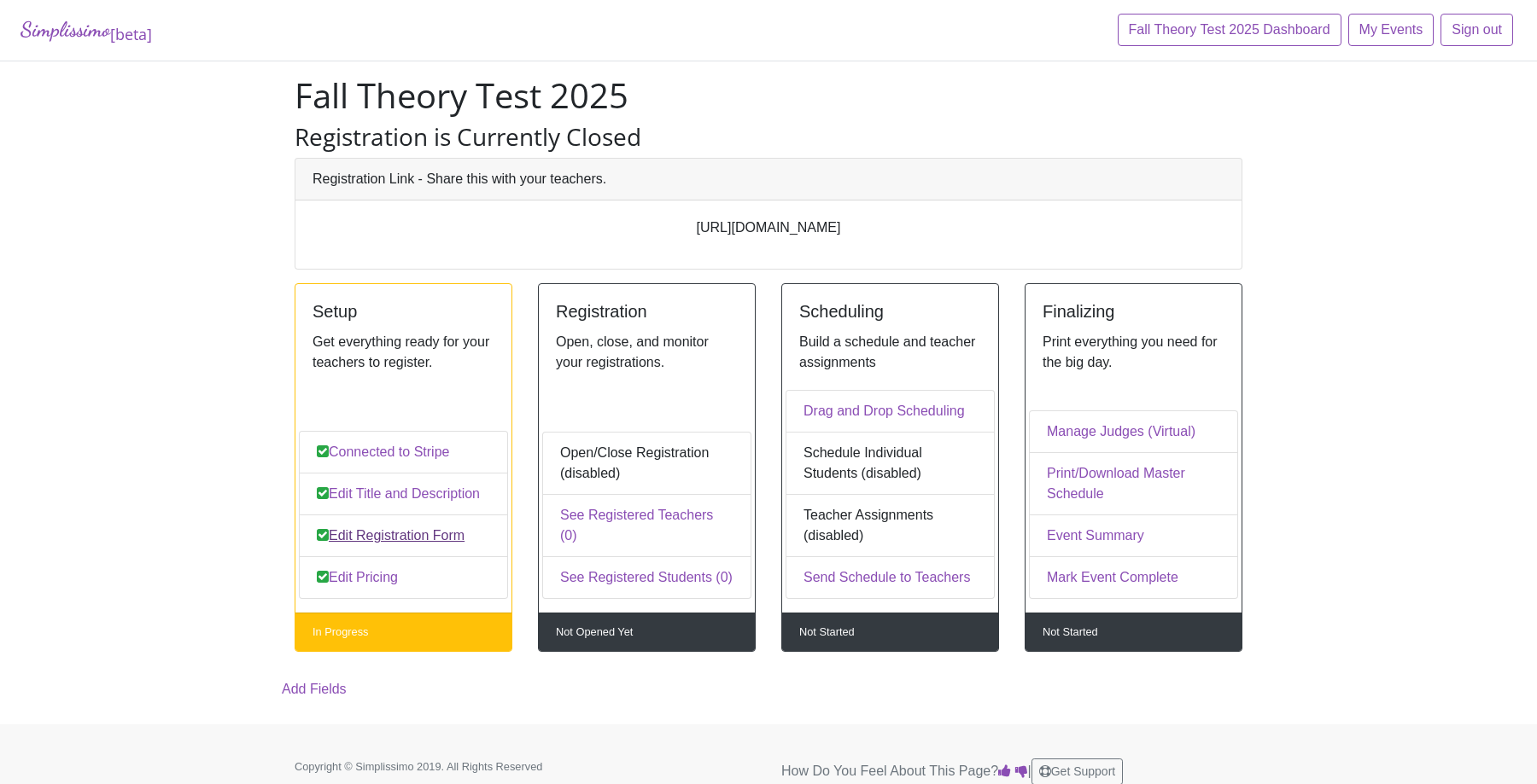
click at [439, 541] on link "Edit Registration Form" at bounding box center [403, 536] width 209 height 43
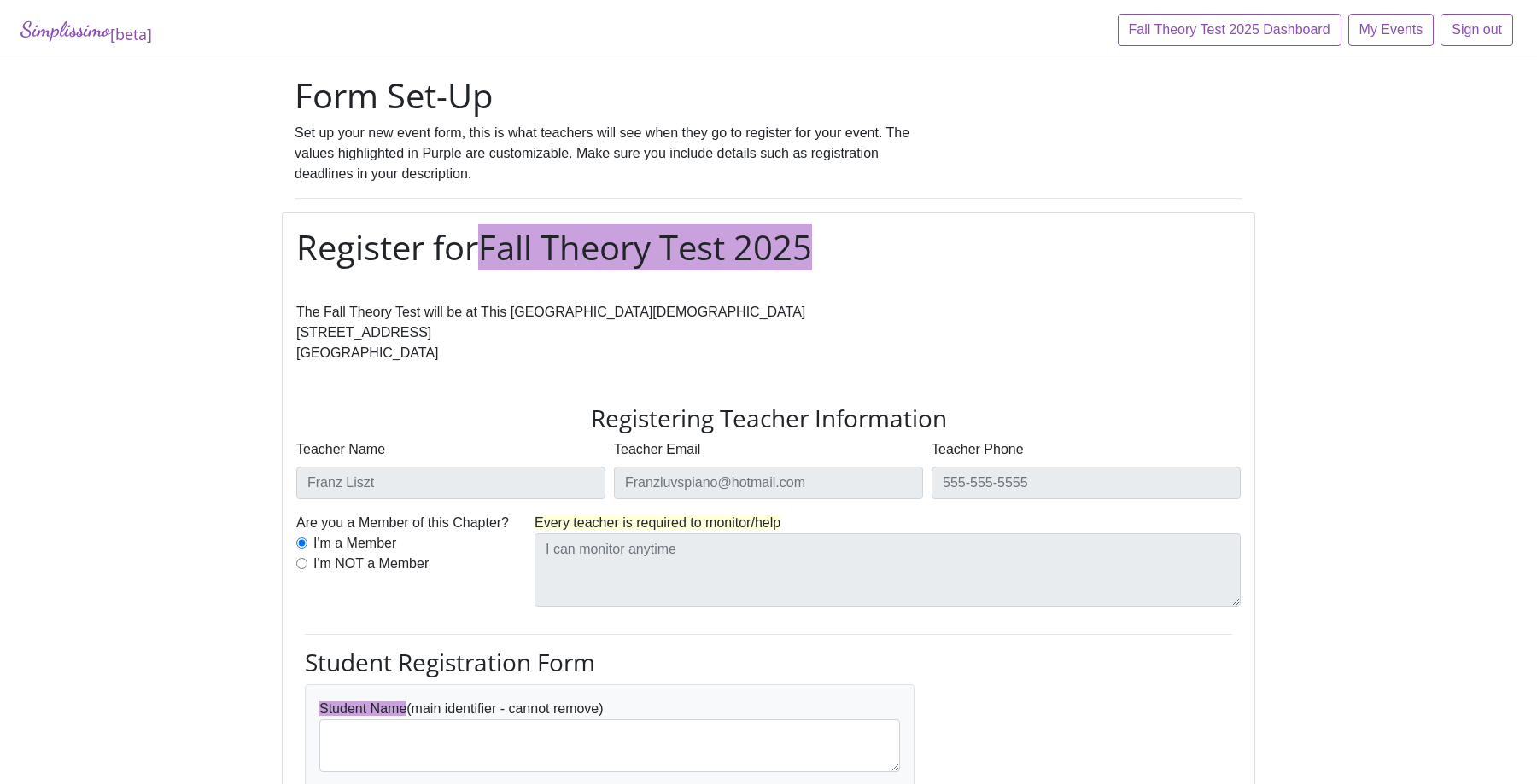
click at [765, 519] on span "Every teacher is required to monitor/help" at bounding box center [658, 522] width 246 height 15
click at [689, 525] on input "Every teacher is required to monitor/help" at bounding box center [624, 526] width 178 height 25
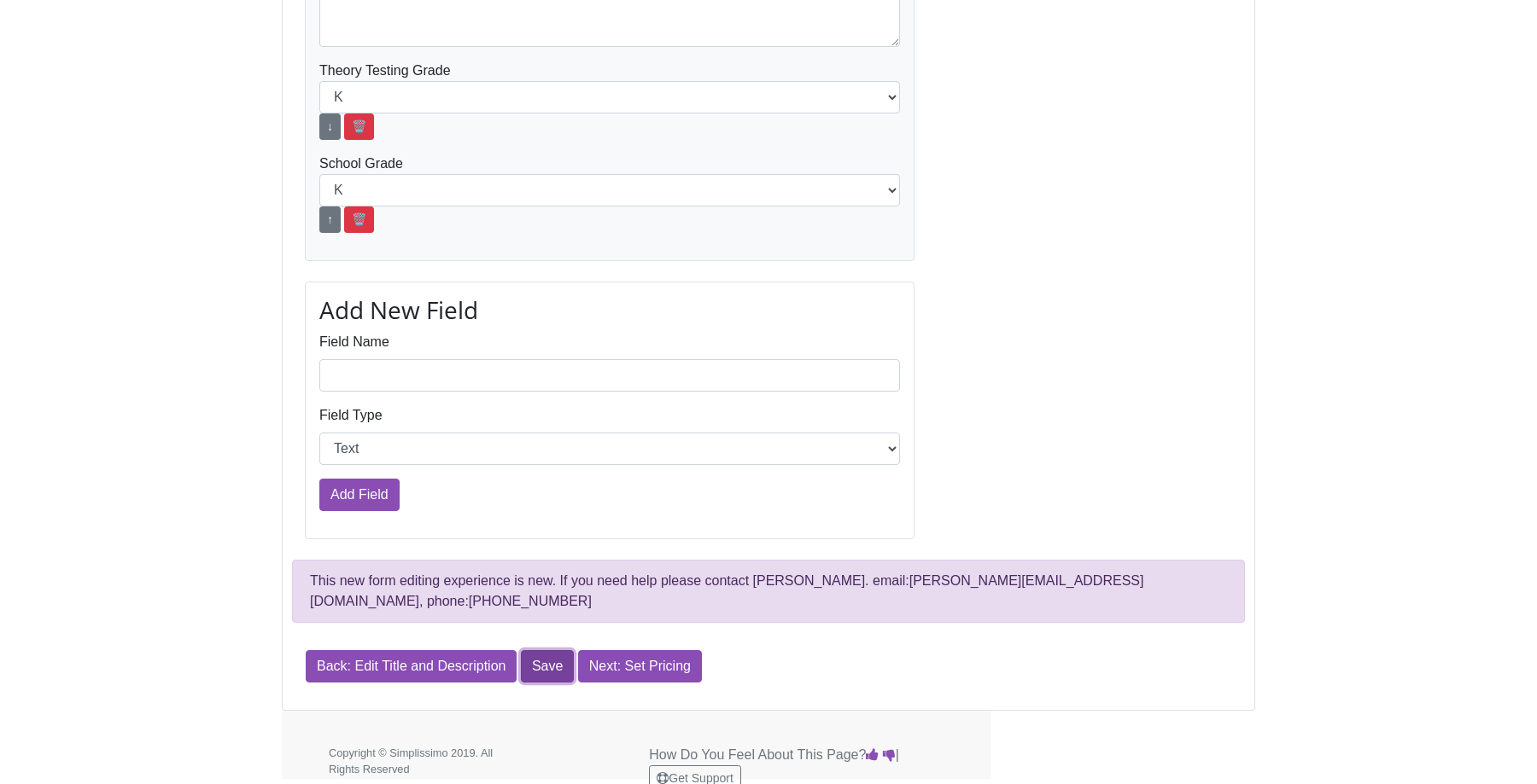
scroll to position [725, 0]
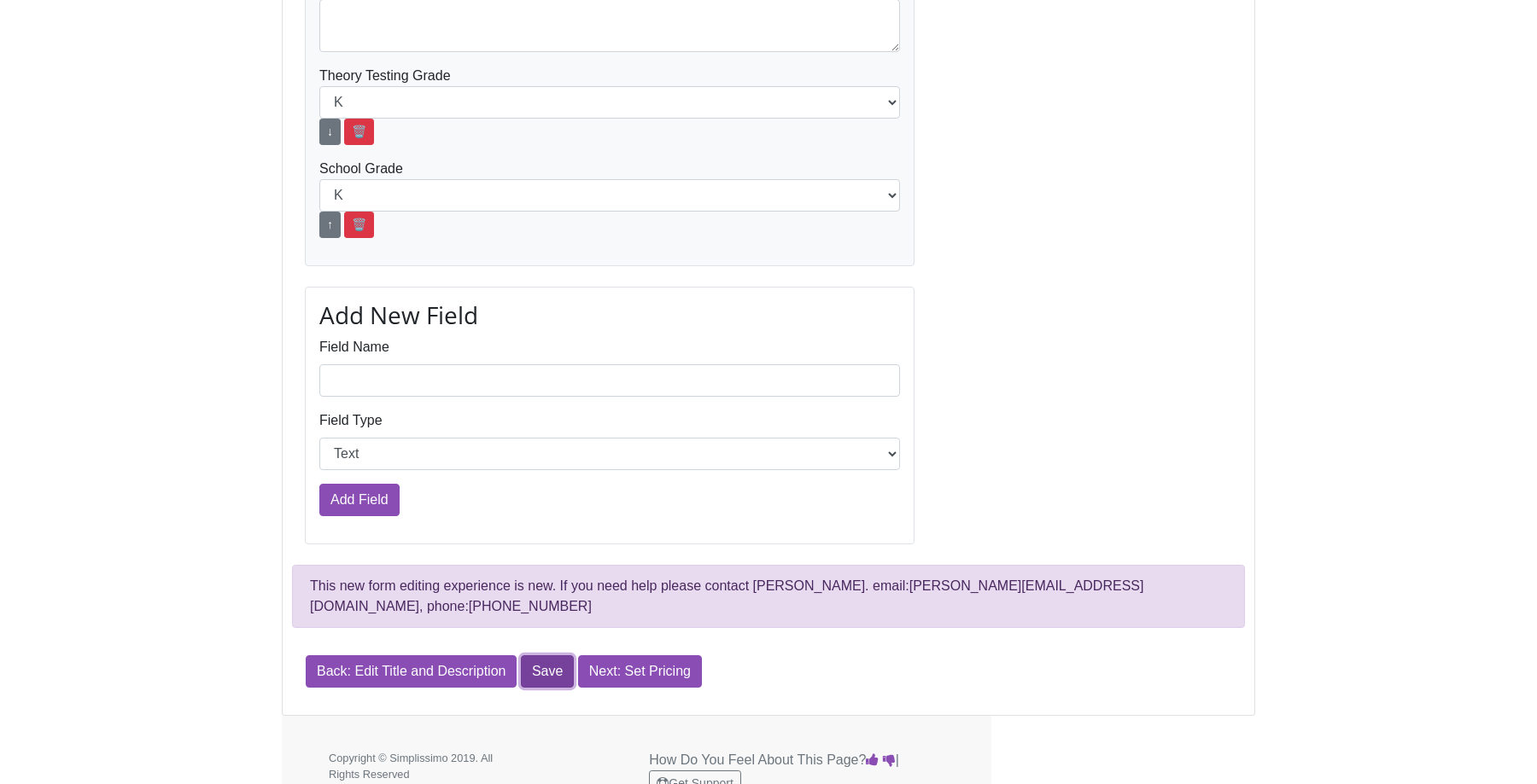
click at [556, 655] on link "Save" at bounding box center [547, 672] width 53 height 33
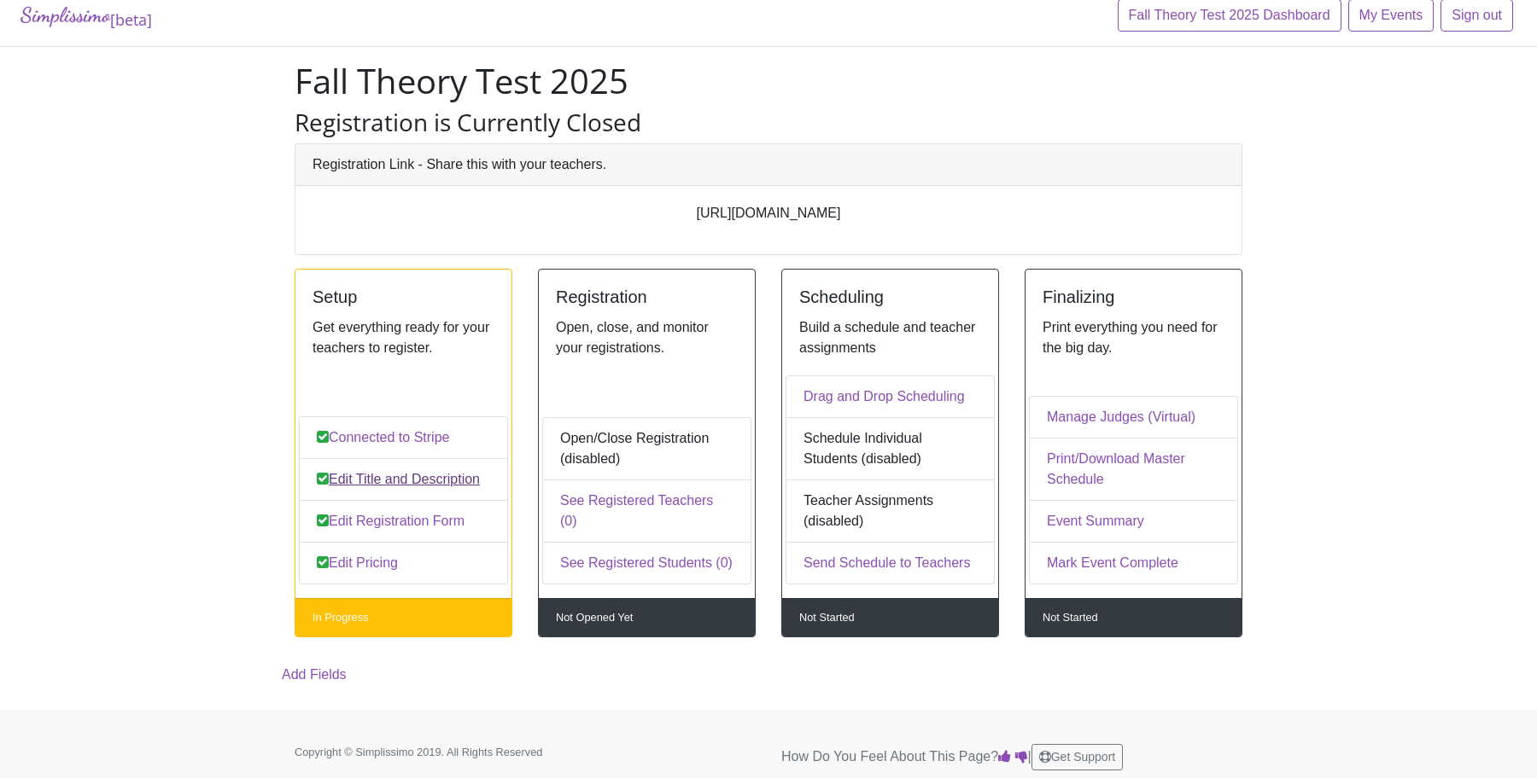
click at [427, 494] on link "Edit Title and Description" at bounding box center [403, 479] width 209 height 43
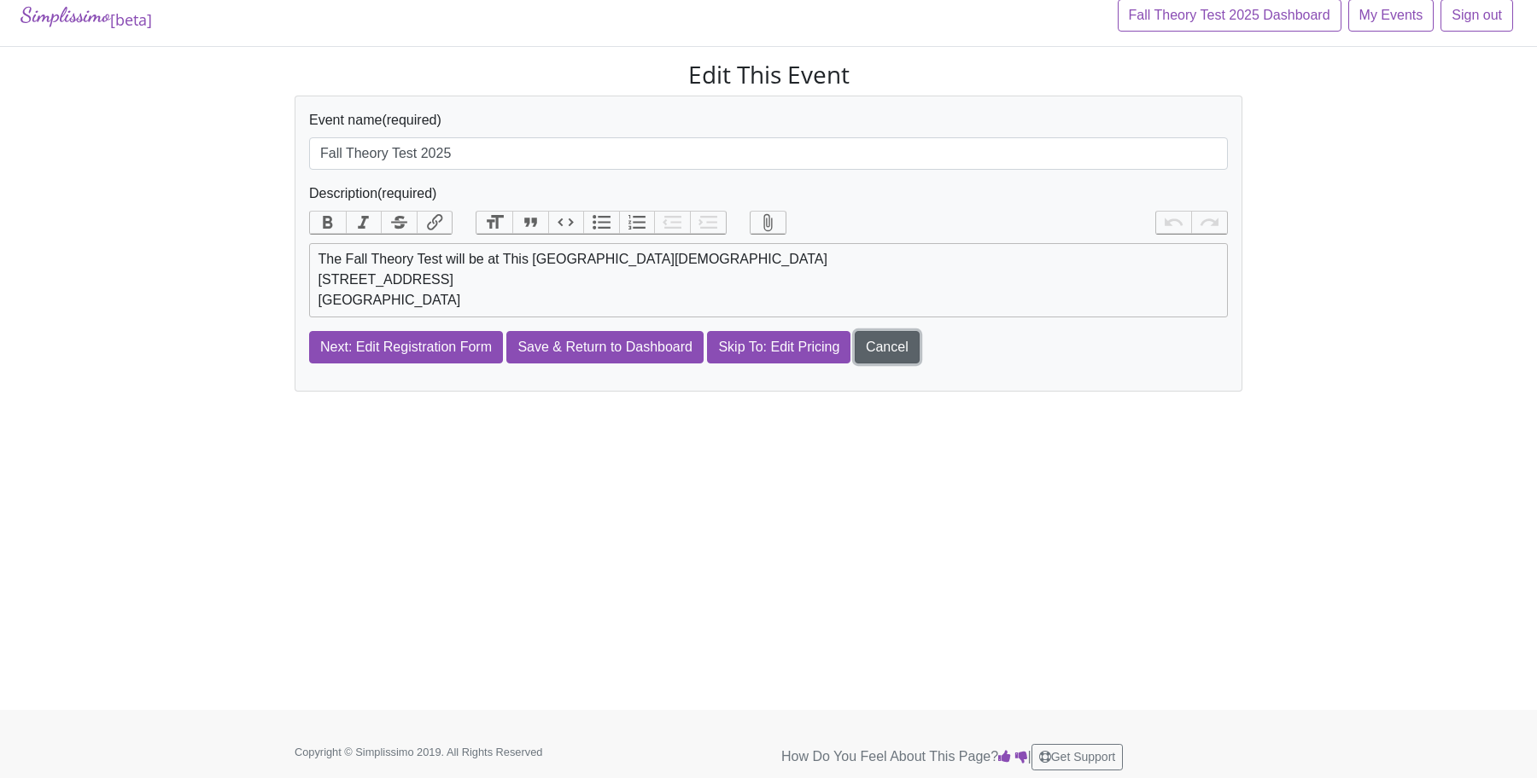
click at [889, 362] on link "Cancel" at bounding box center [887, 348] width 65 height 33
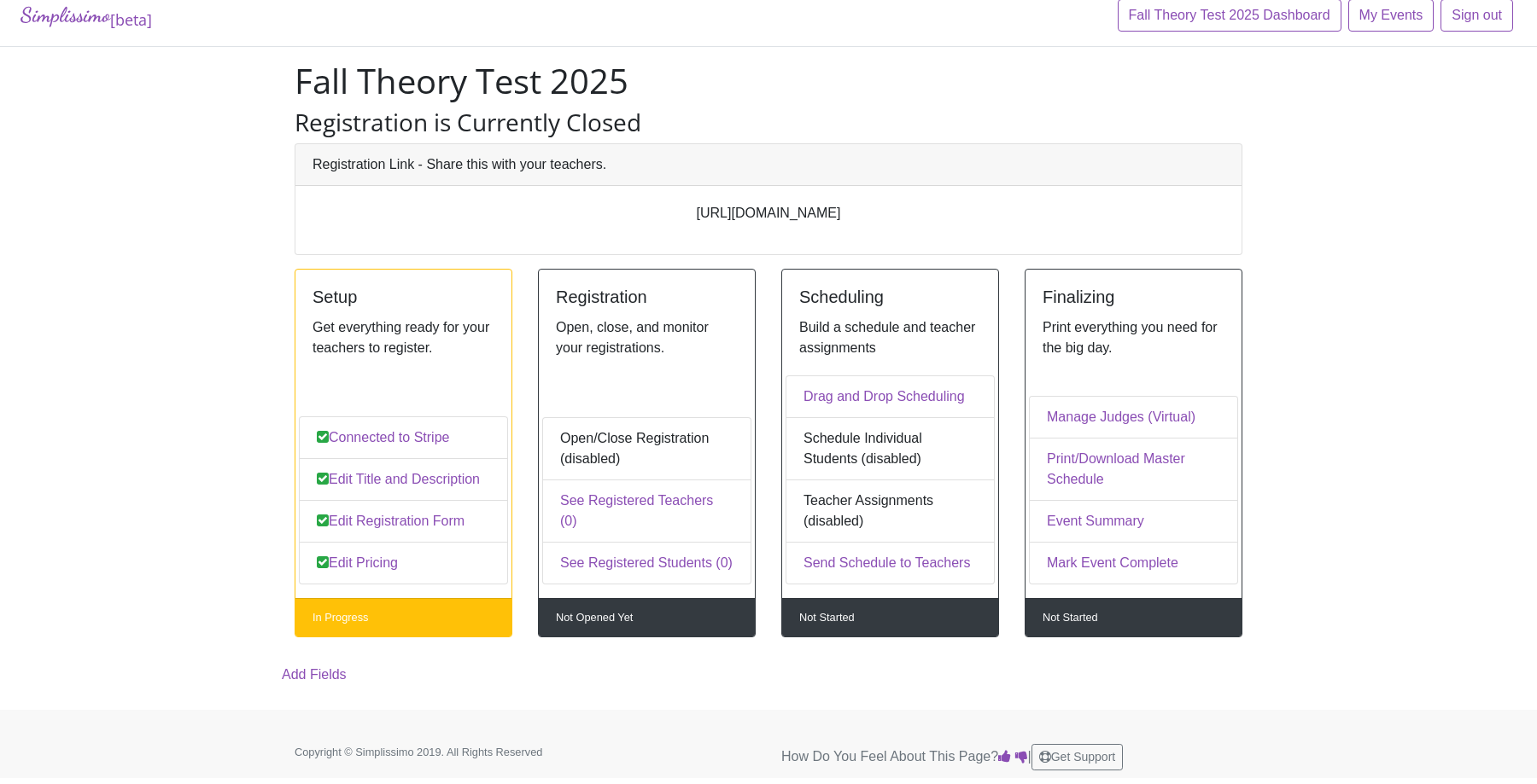
click at [581, 455] on div "Open/Close Registration (disabled)" at bounding box center [647, 449] width 209 height 63
click at [369, 535] on link "Edit Registration Form" at bounding box center [403, 521] width 209 height 43
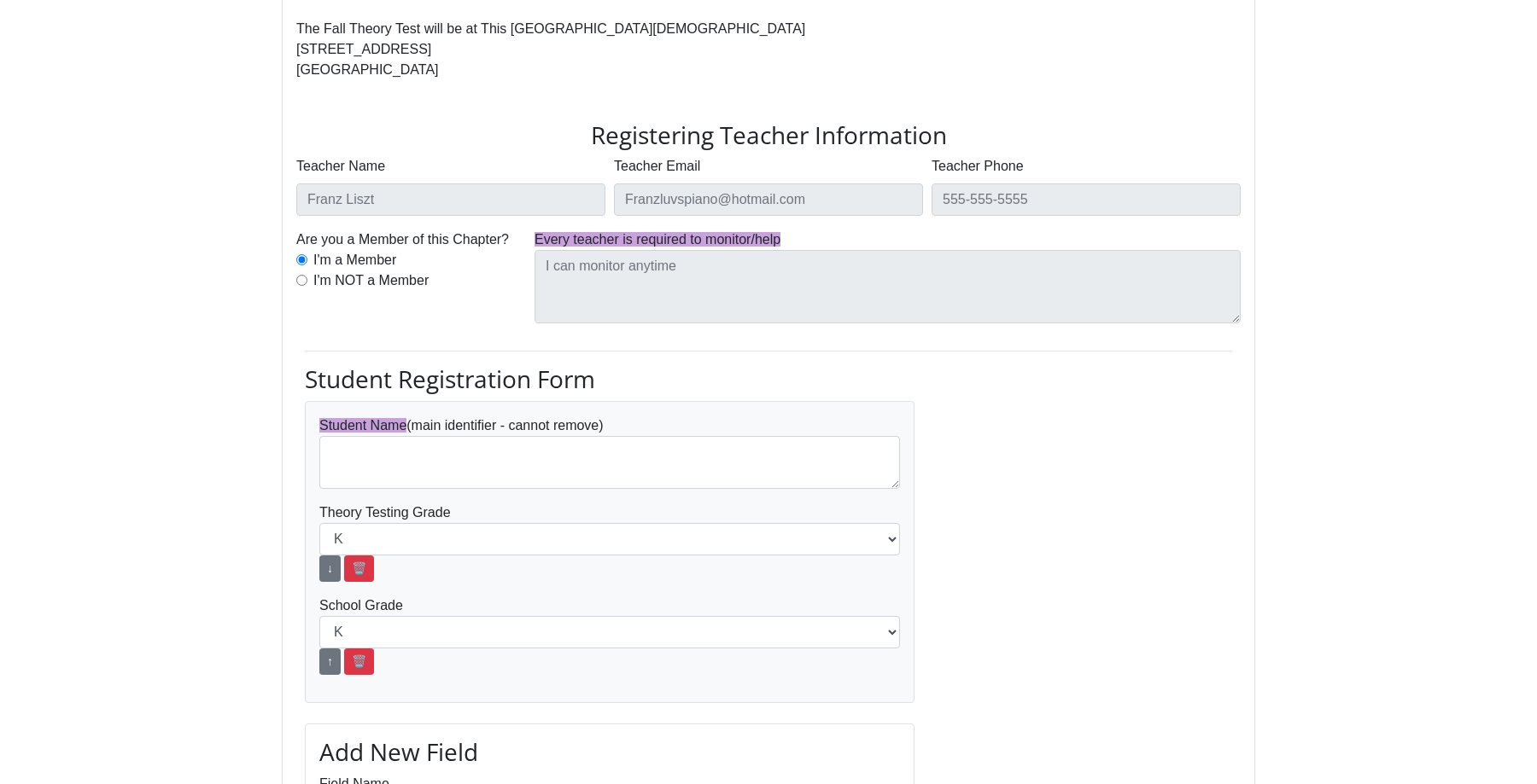
scroll to position [284, 0]
click at [416, 459] on textarea at bounding box center [609, 461] width 580 height 53
click at [401, 426] on span "Student Name" at bounding box center [363, 424] width 87 height 15
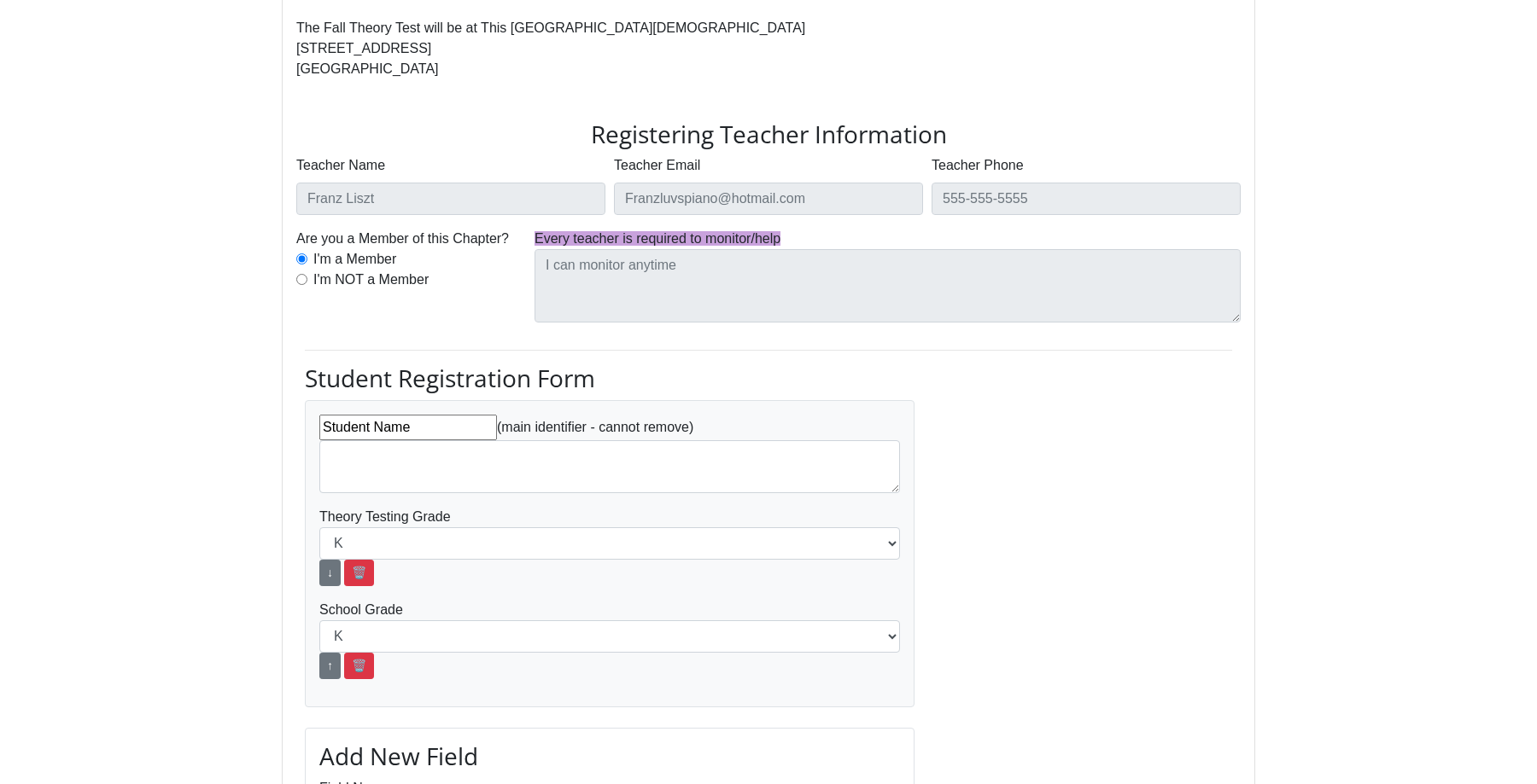
click at [451, 430] on input "Student Name" at bounding box center [408, 427] width 178 height 25
type input "Student Names"
click at [703, 388] on h3 "Student Registration Form" at bounding box center [609, 379] width 609 height 29
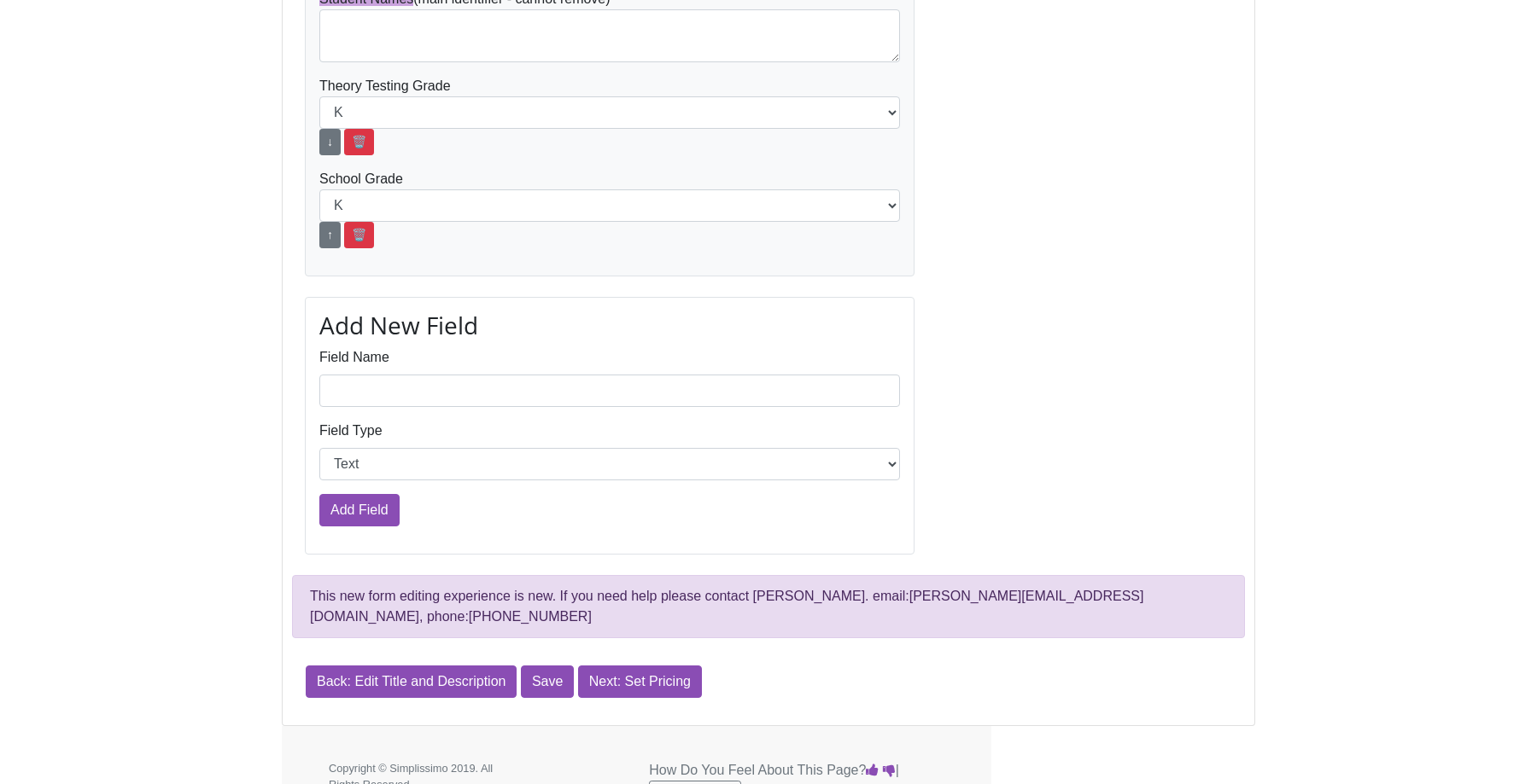
scroll to position [725, 0]
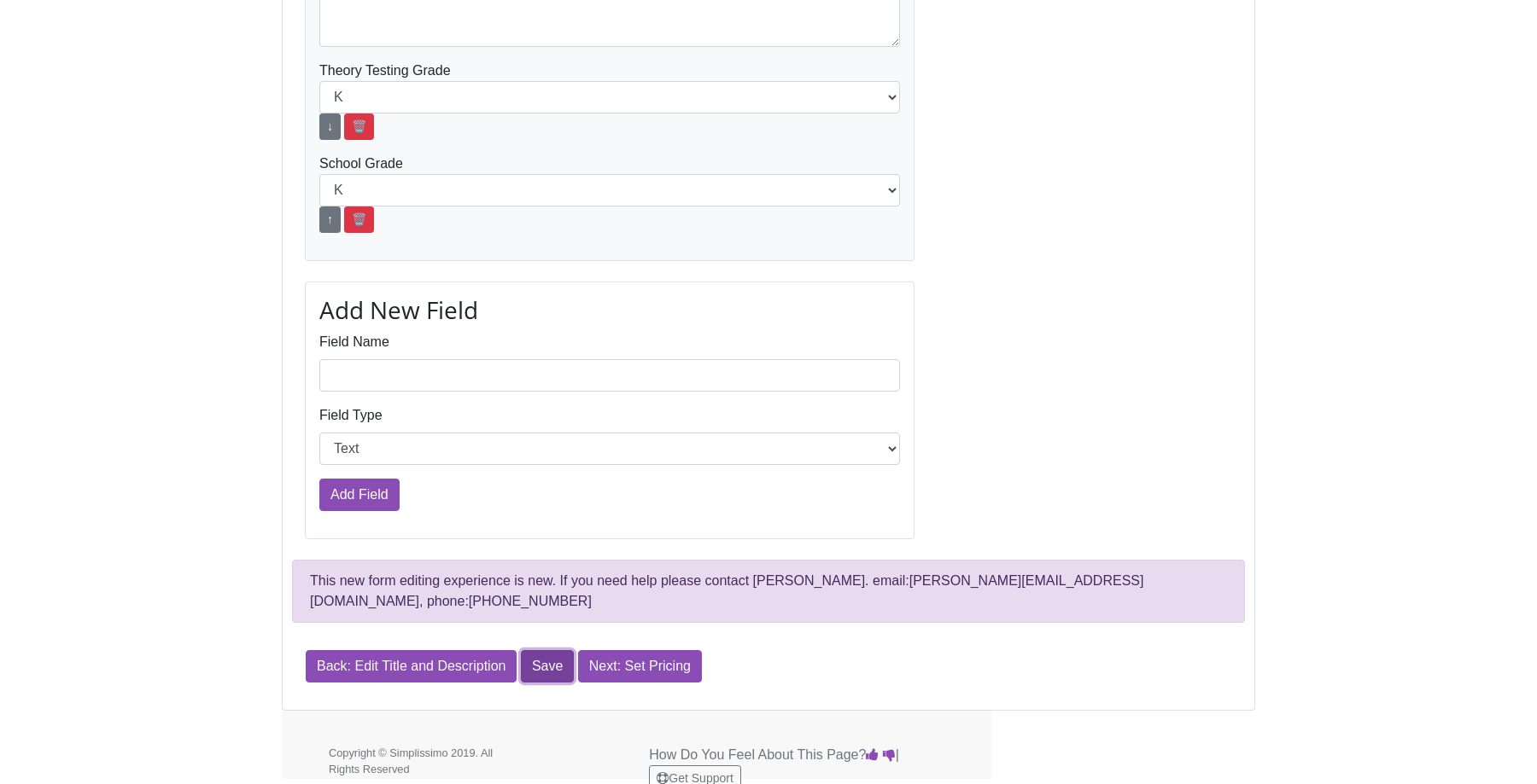
click at [558, 651] on link "Save" at bounding box center [547, 667] width 53 height 33
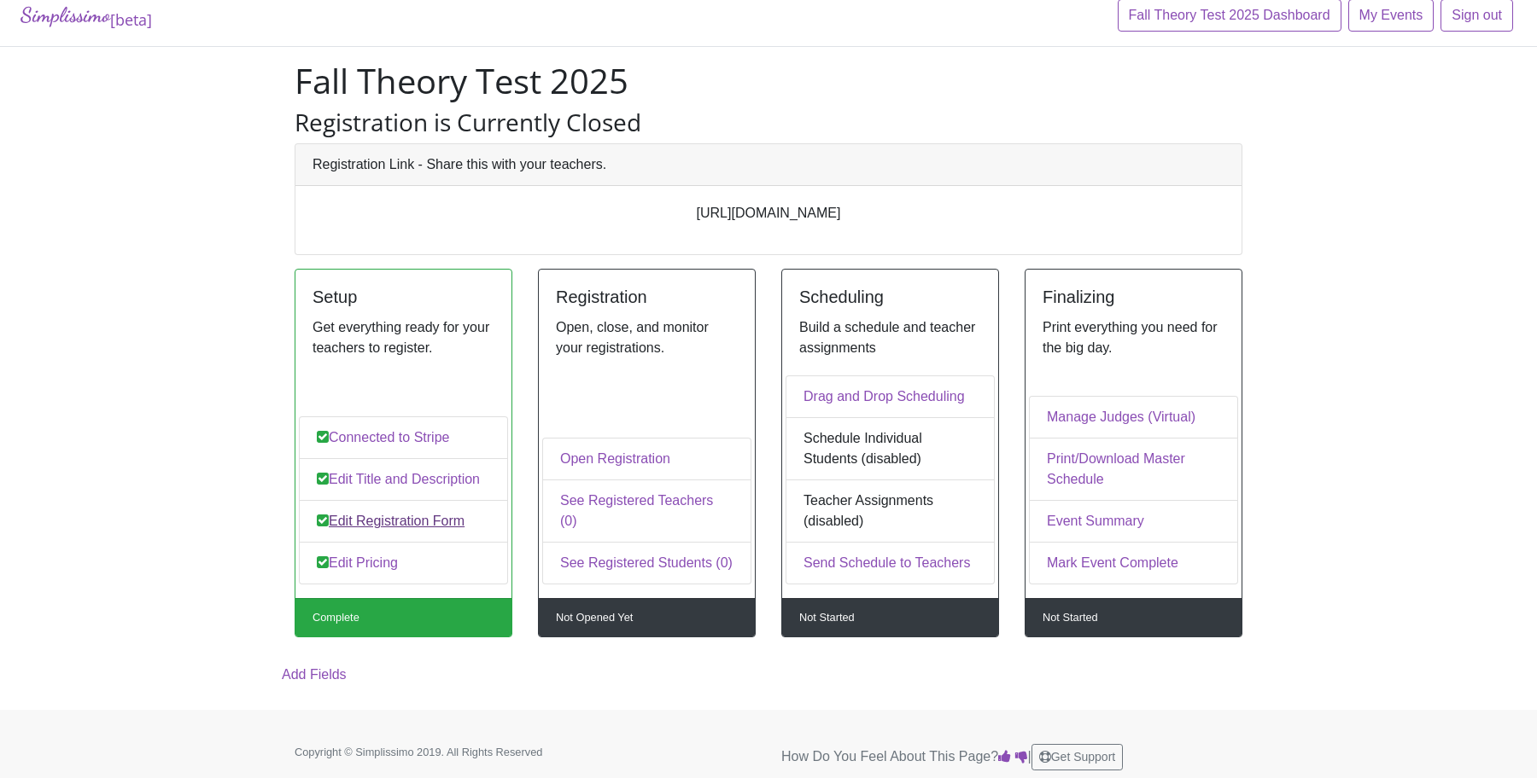
click at [447, 539] on link "Edit Registration Form" at bounding box center [403, 521] width 209 height 43
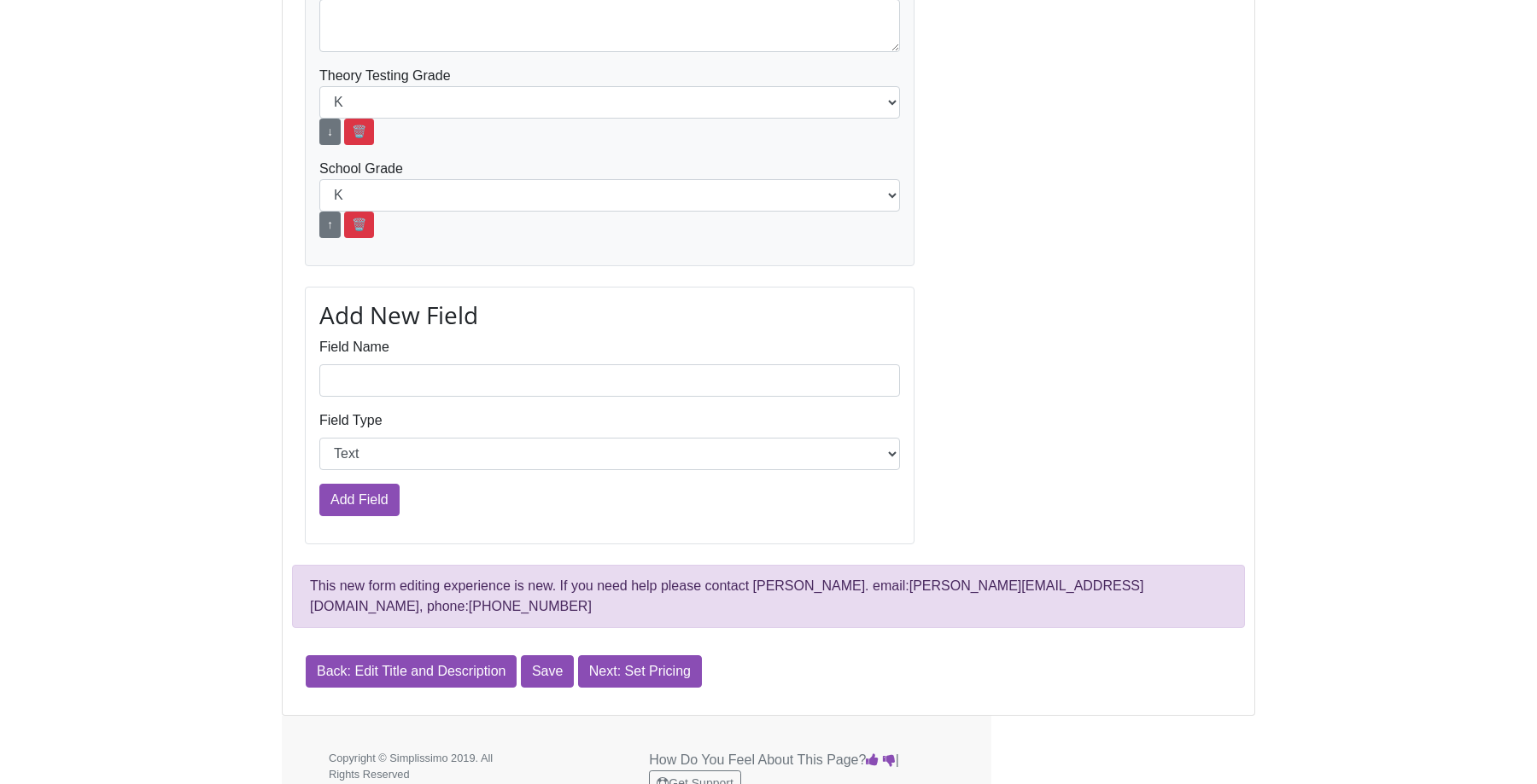
type input "Student Name"
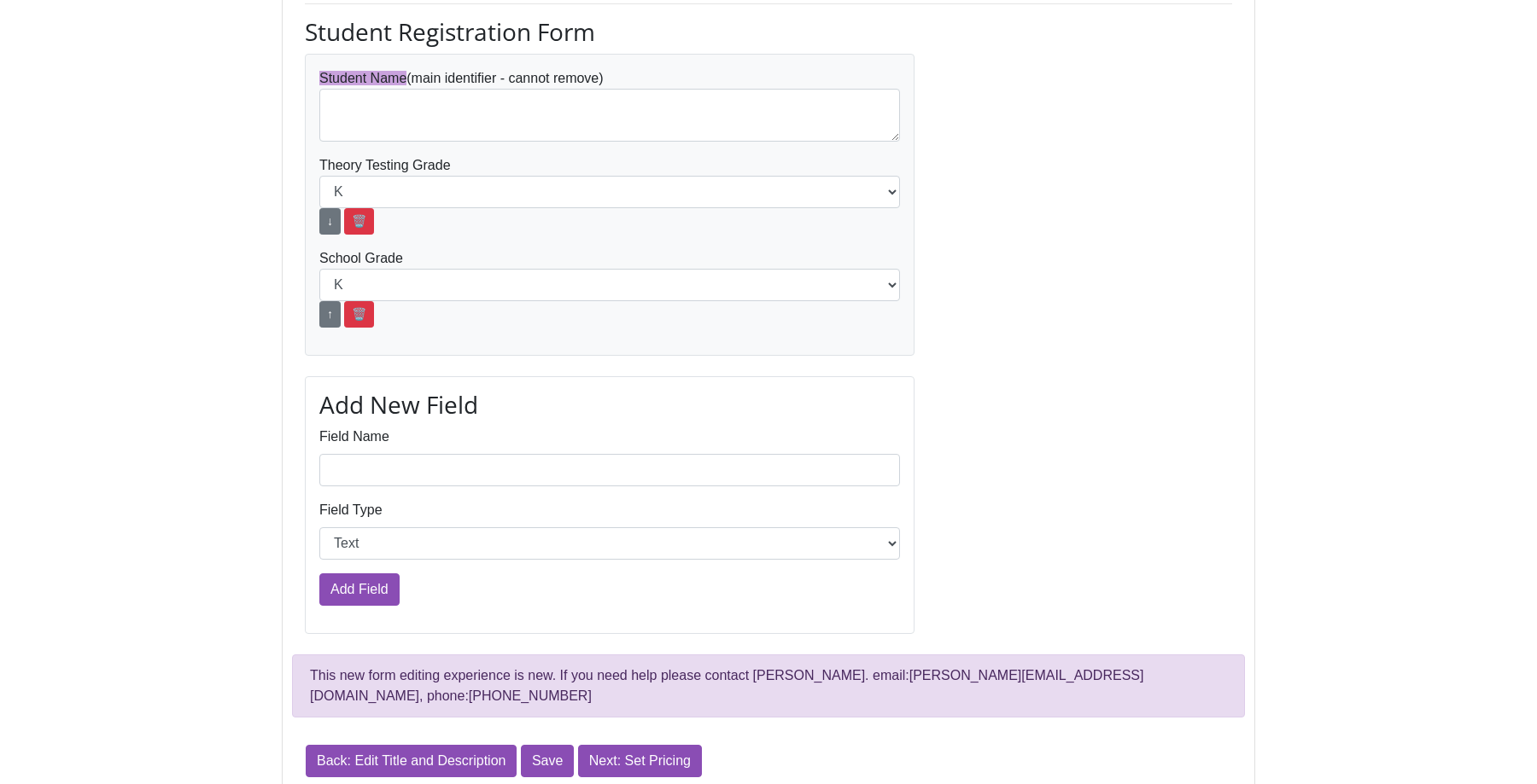
scroll to position [725, 0]
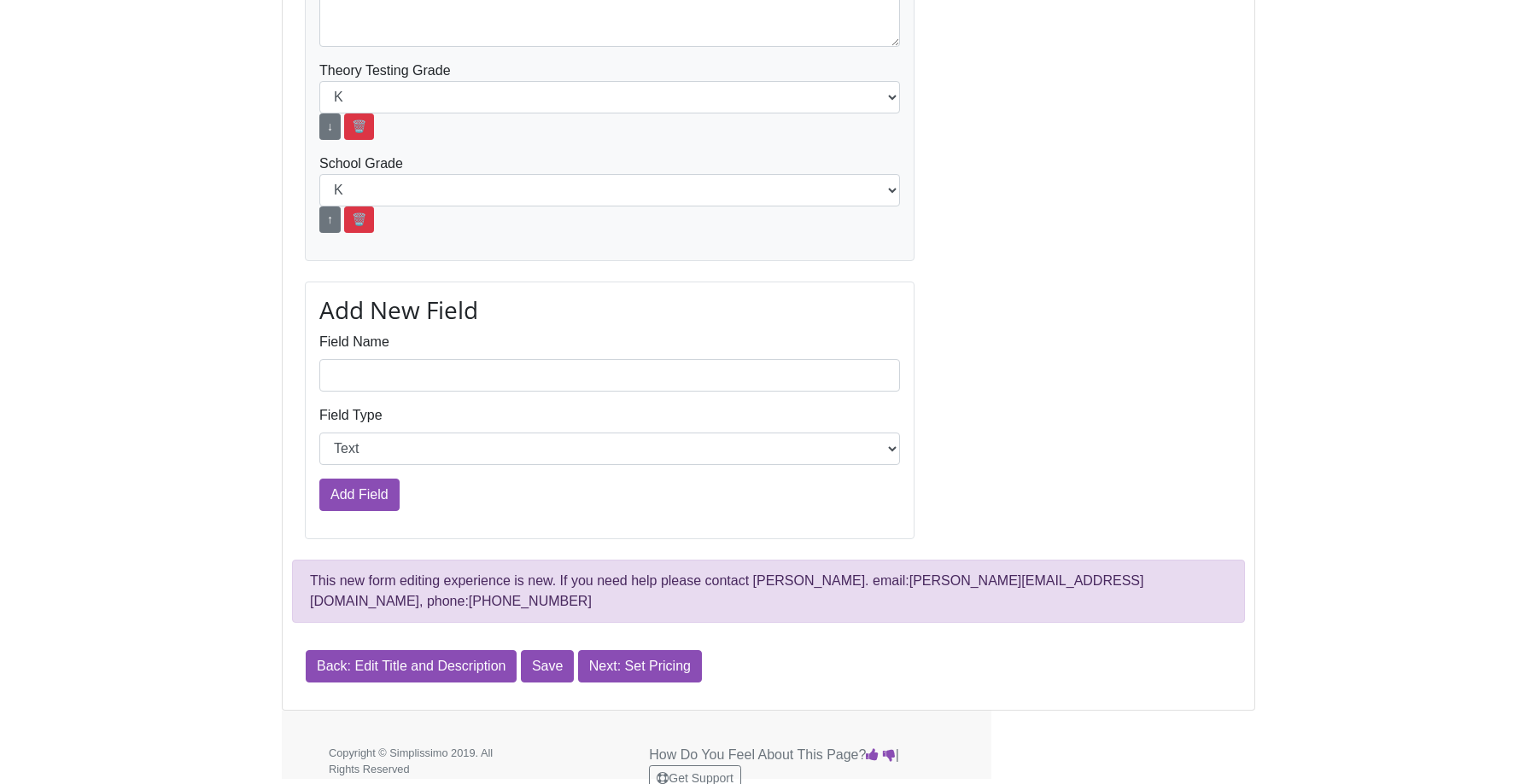
click at [566, 663] on div "Back: Edit Title and Description Save Next: Set Pricing" at bounding box center [504, 667] width 449 height 60
click at [558, 651] on link "Save" at bounding box center [547, 667] width 53 height 33
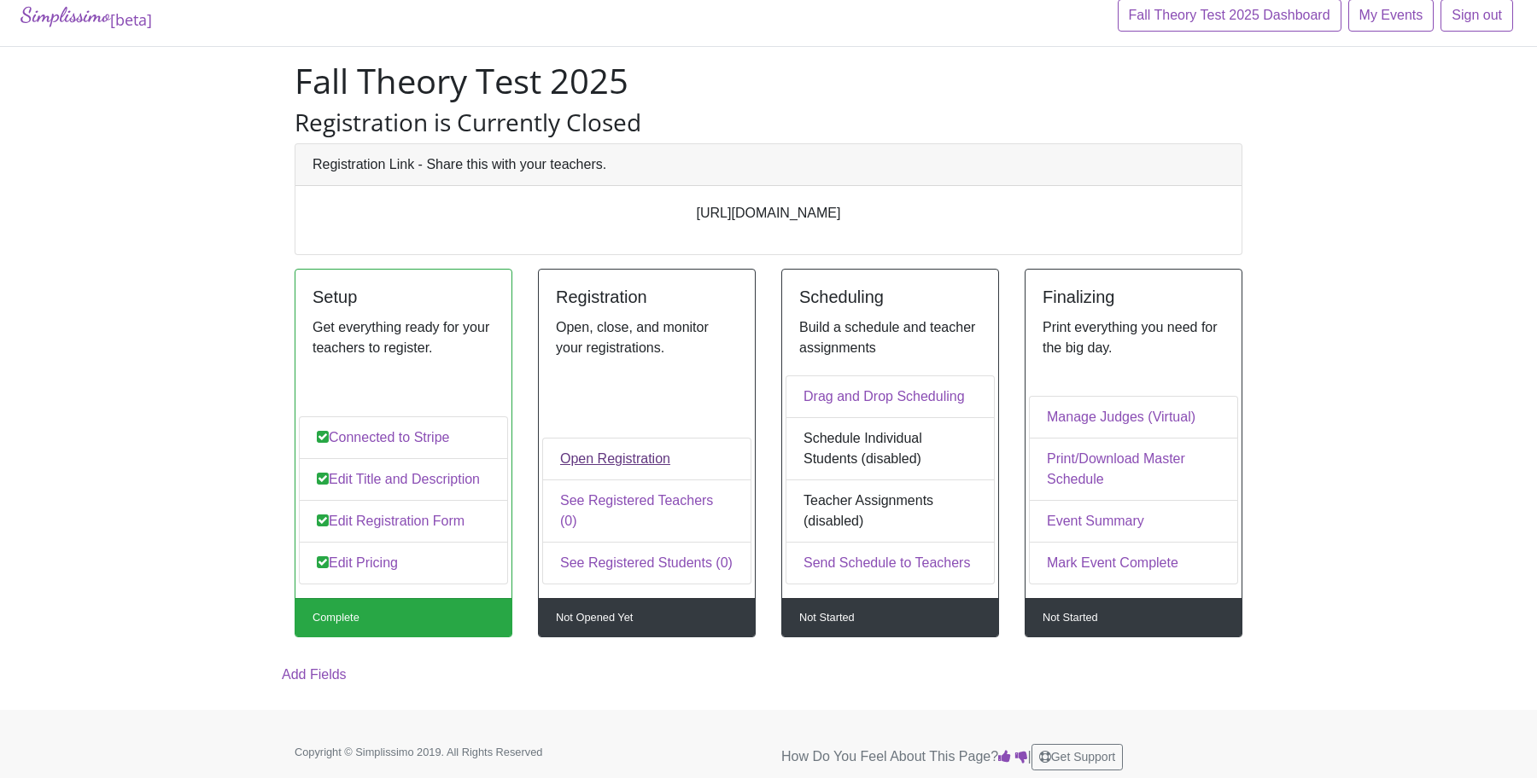
click at [602, 451] on link "Open Registration" at bounding box center [647, 459] width 209 height 43
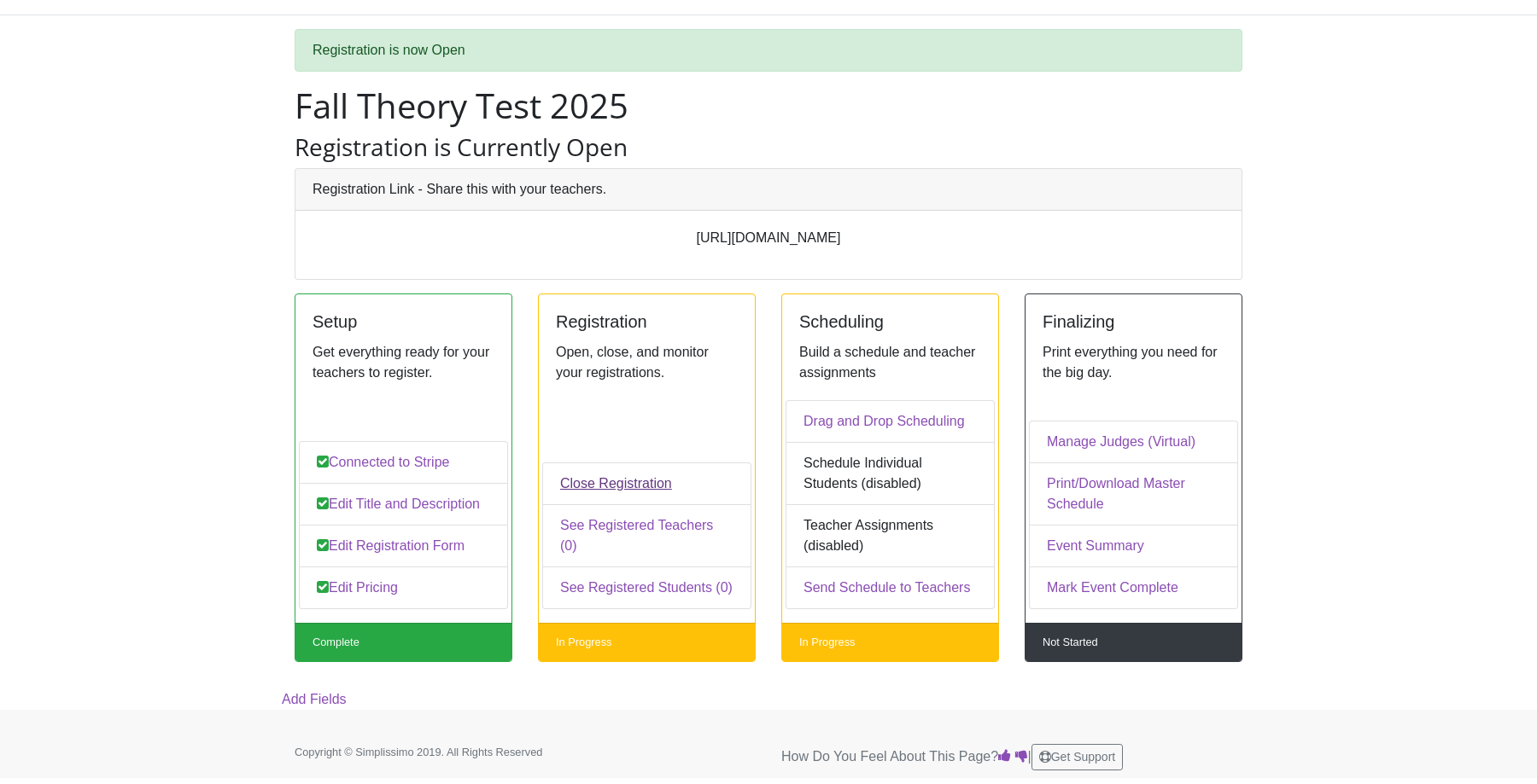
click at [623, 506] on link "Close Registration" at bounding box center [647, 484] width 209 height 43
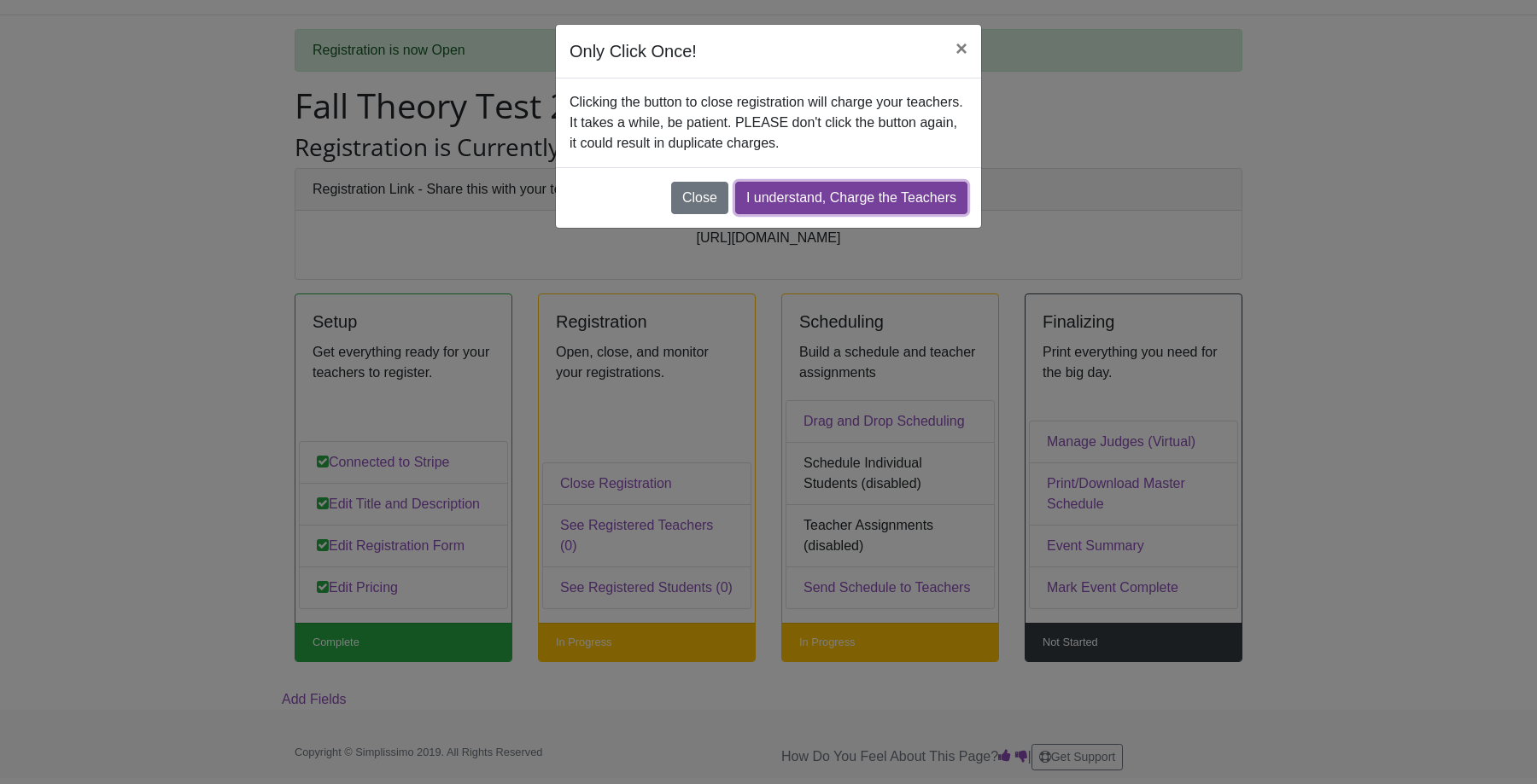
click at [838, 203] on link "I understand, Charge the Teachers" at bounding box center [851, 198] width 232 height 33
